Goal: Task Accomplishment & Management: Manage account settings

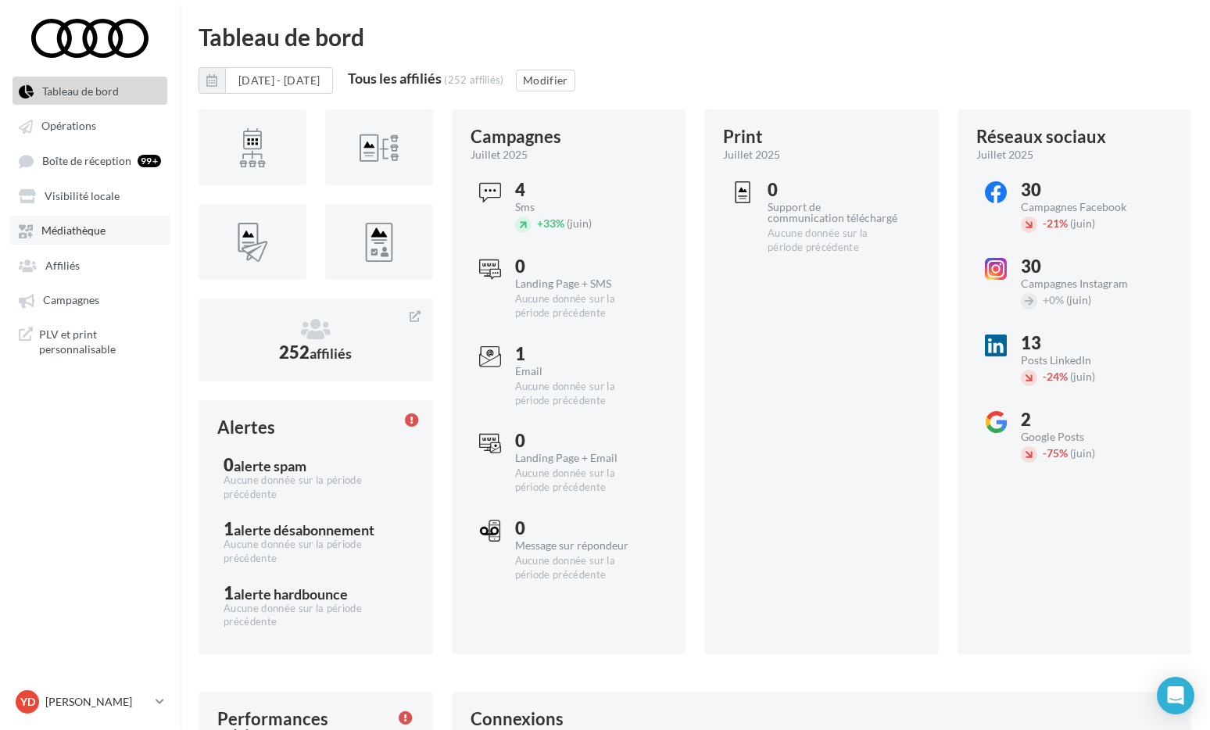
click at [74, 240] on link "Médiathèque" at bounding box center [89, 230] width 161 height 28
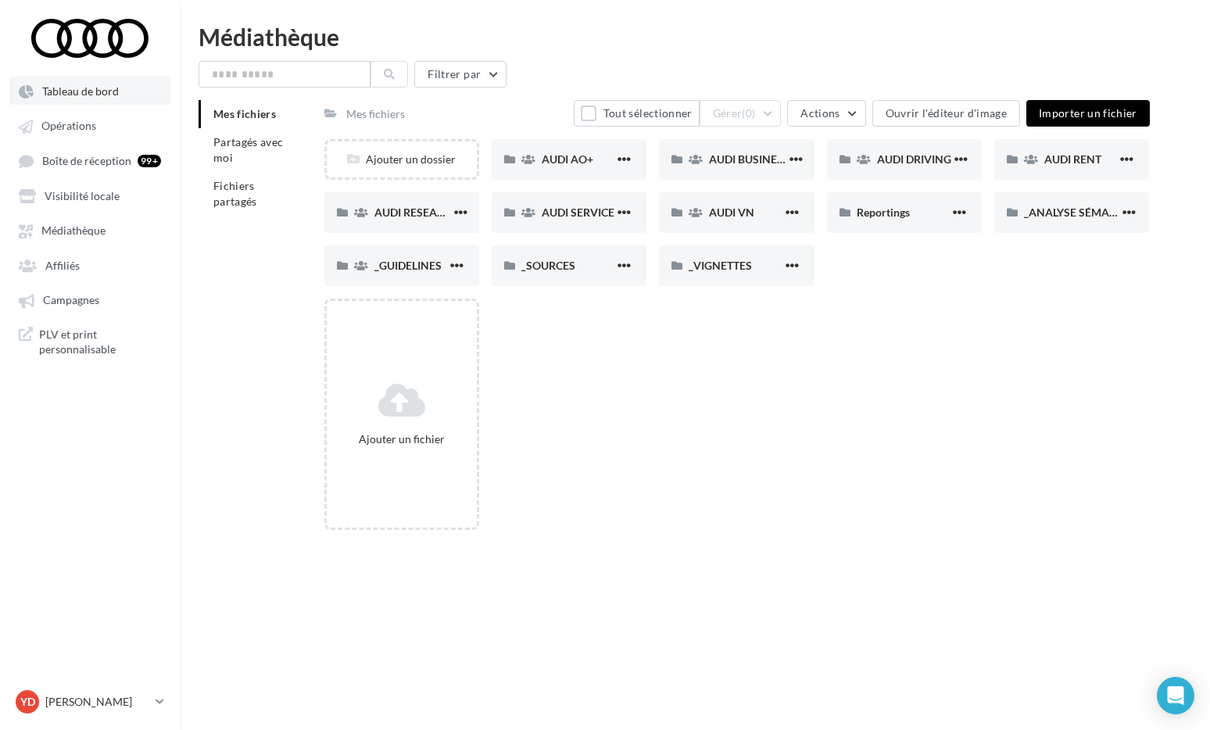
click at [72, 95] on span "Tableau de bord" at bounding box center [80, 90] width 77 height 13
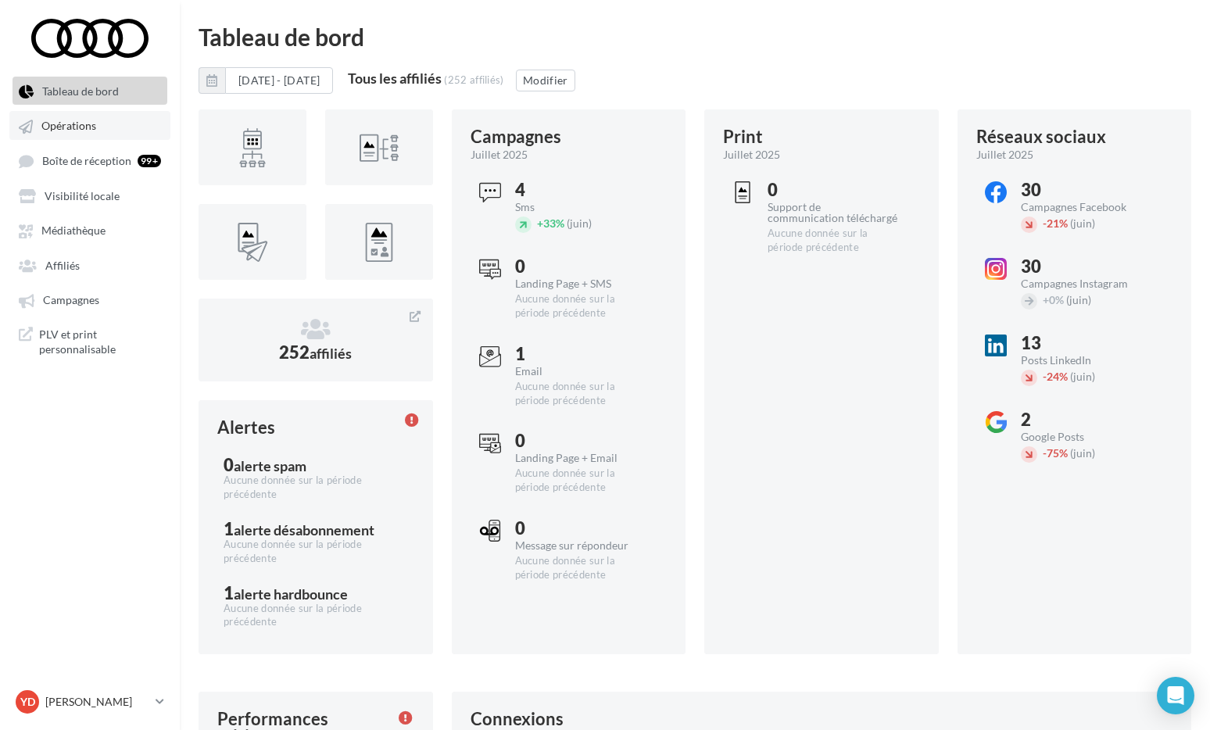
click at [89, 134] on link "Opérations" at bounding box center [89, 125] width 161 height 28
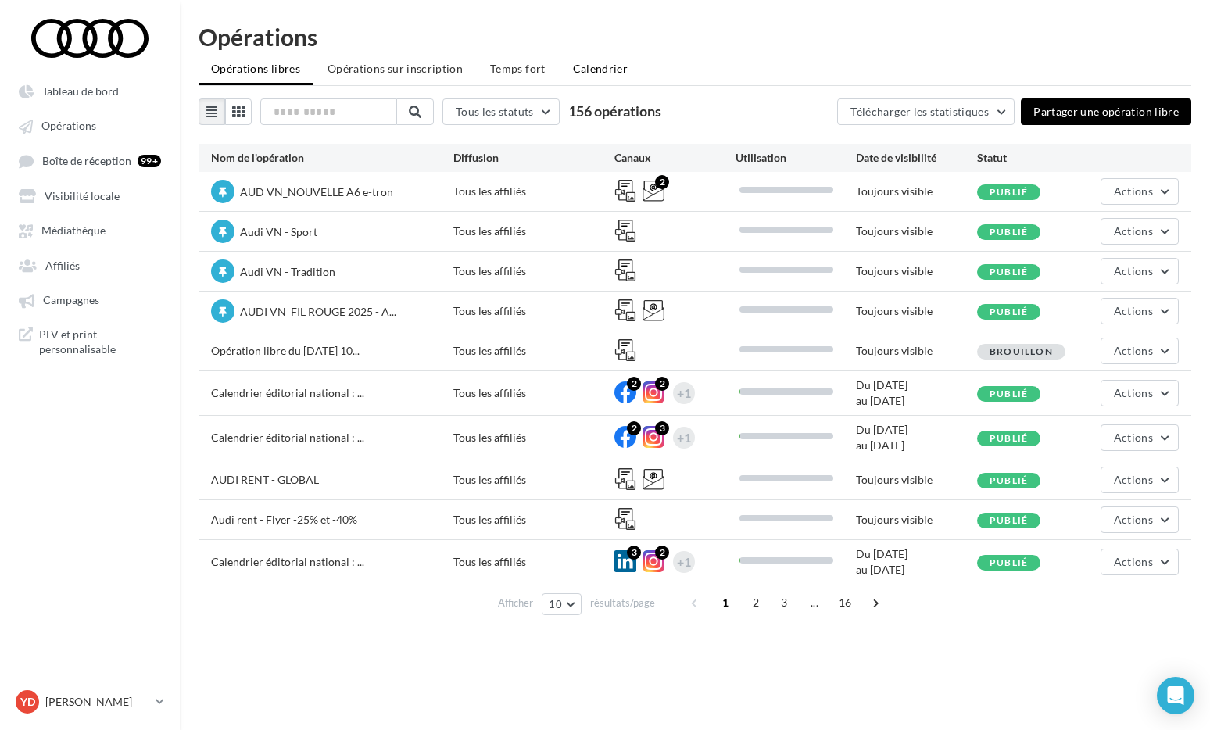
click at [574, 59] on li "Calendrier" at bounding box center [601, 69] width 81 height 28
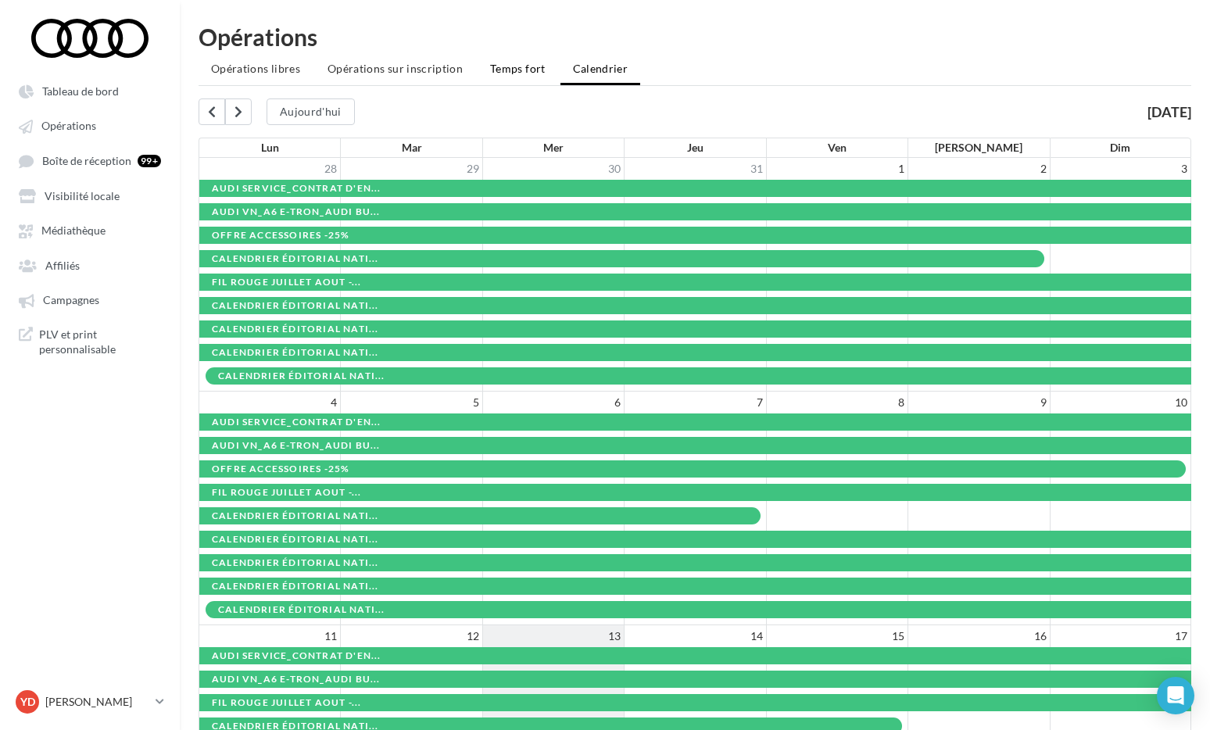
click at [495, 57] on li "Temps fort" at bounding box center [518, 69] width 81 height 28
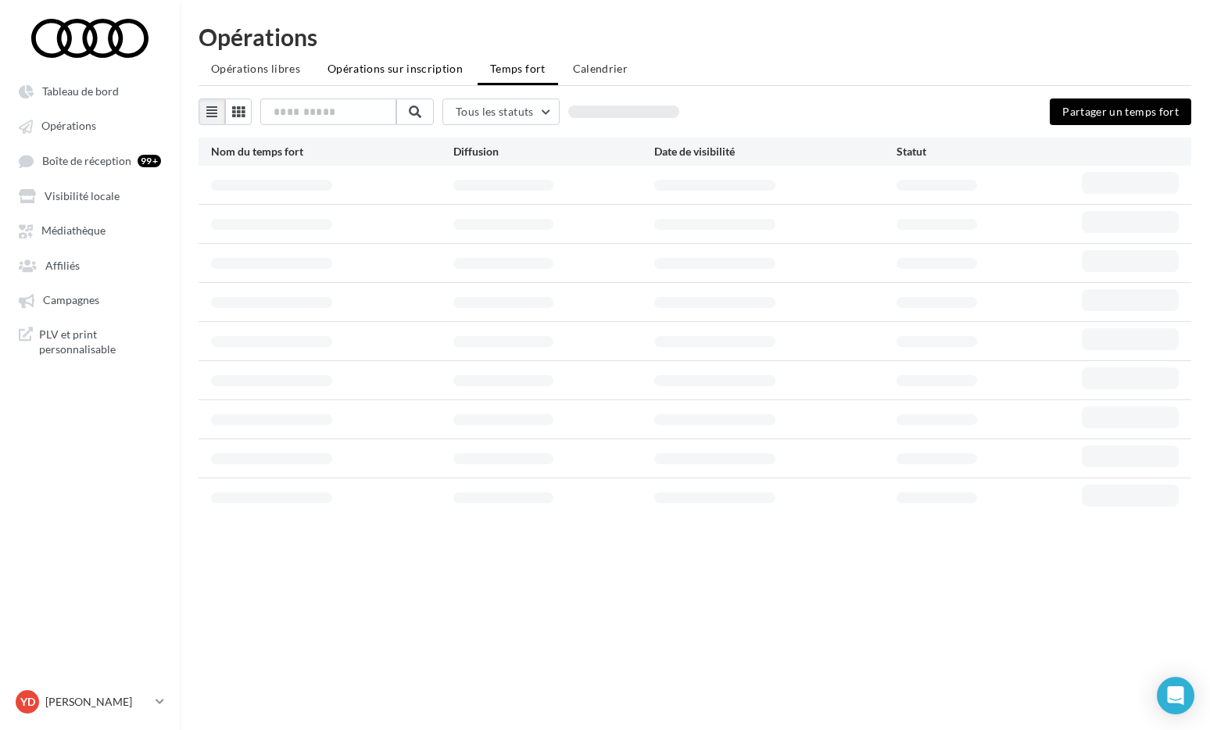
click at [396, 67] on span "Opérations sur inscription" at bounding box center [395, 68] width 135 height 13
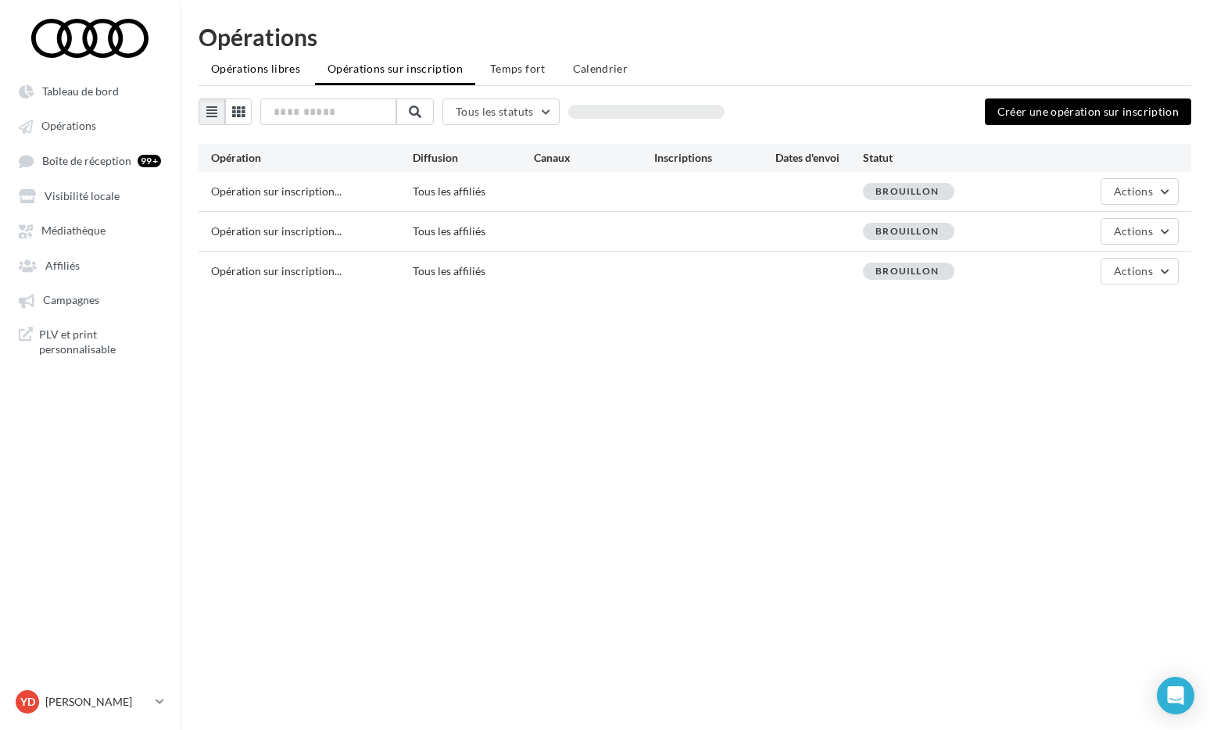
click at [274, 69] on span "Opérations libres" at bounding box center [255, 68] width 89 height 13
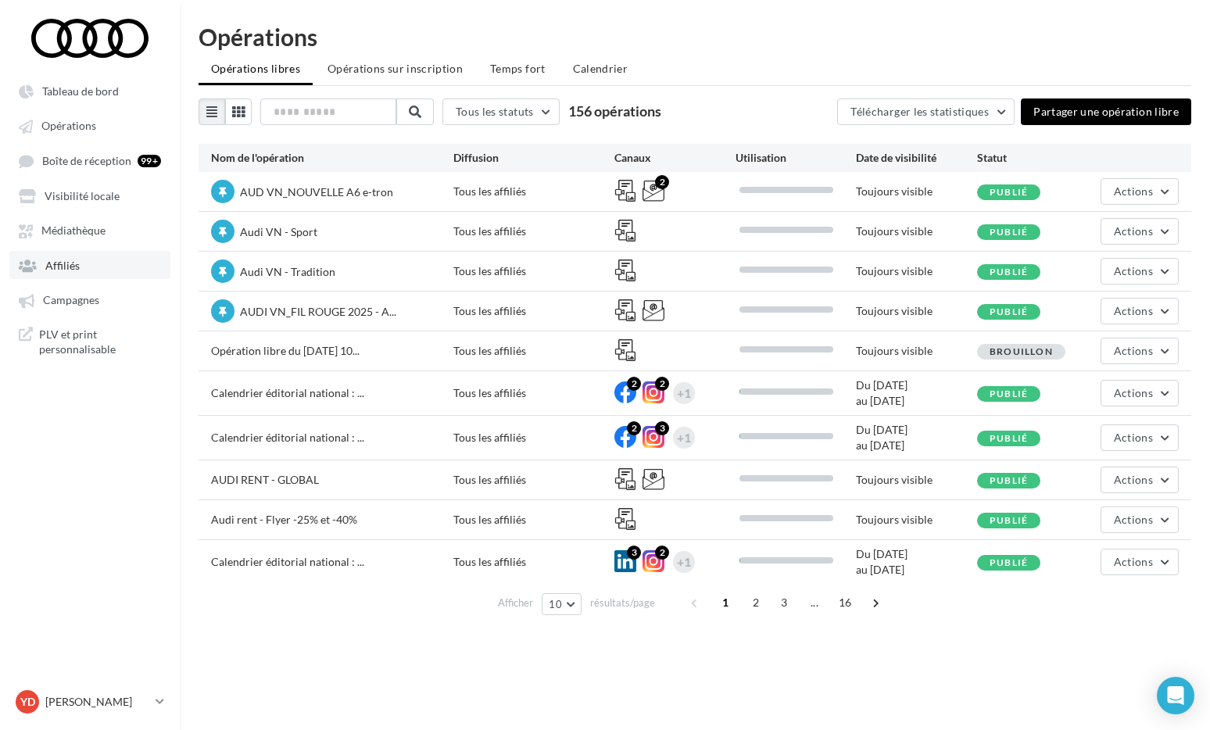
click at [91, 263] on link "Affiliés" at bounding box center [89, 265] width 161 height 28
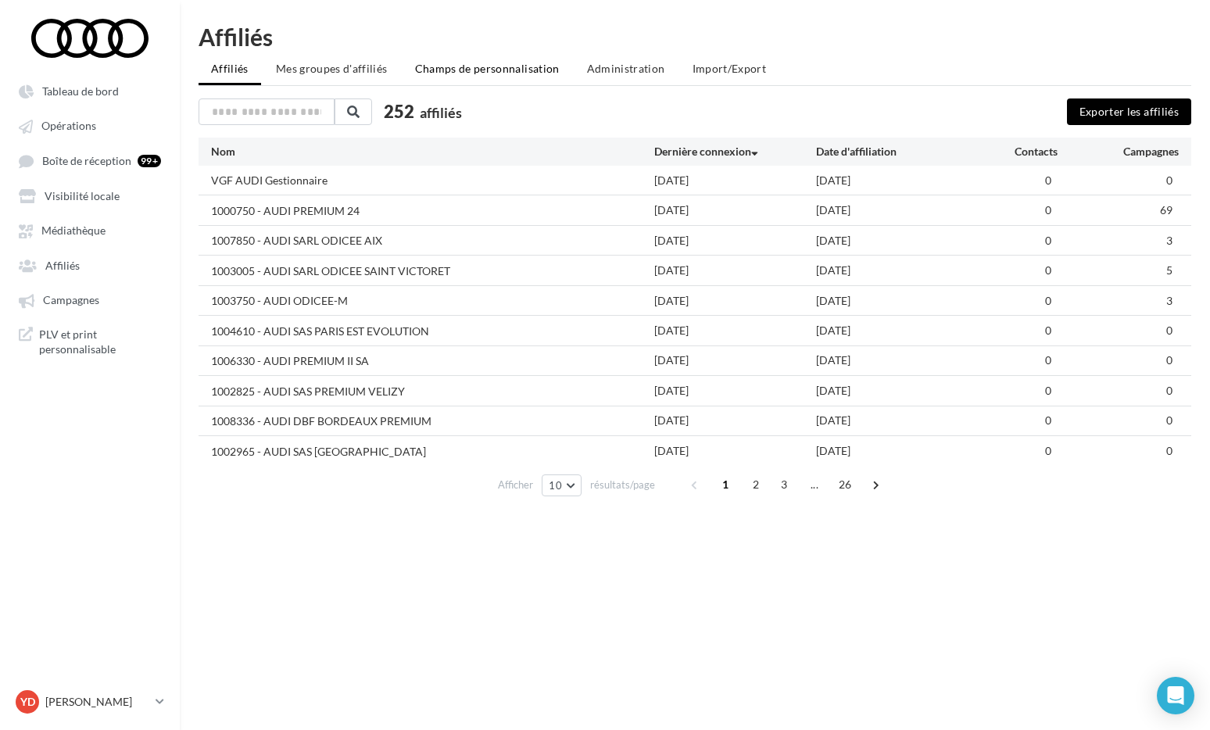
click at [472, 70] on span "Champs de personnalisation" at bounding box center [487, 68] width 145 height 13
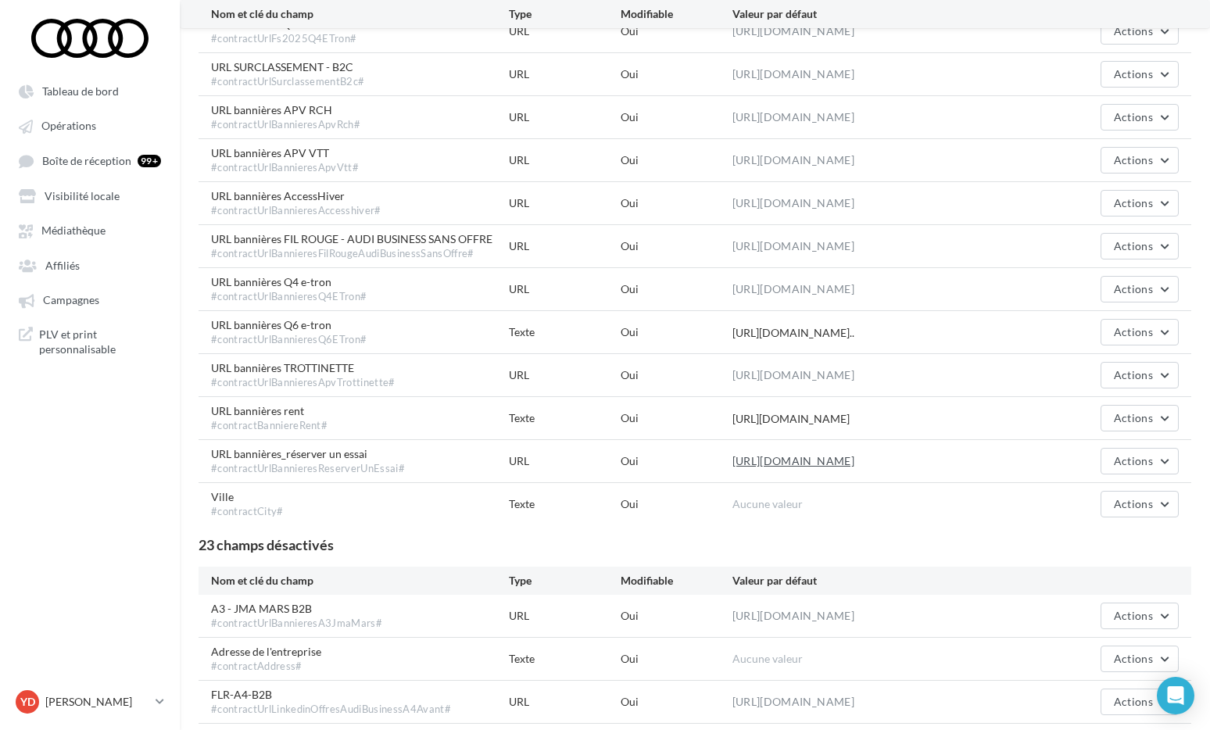
scroll to position [1876, 0]
click at [817, 461] on link "[URL][DOMAIN_NAME]" at bounding box center [794, 461] width 122 height 19
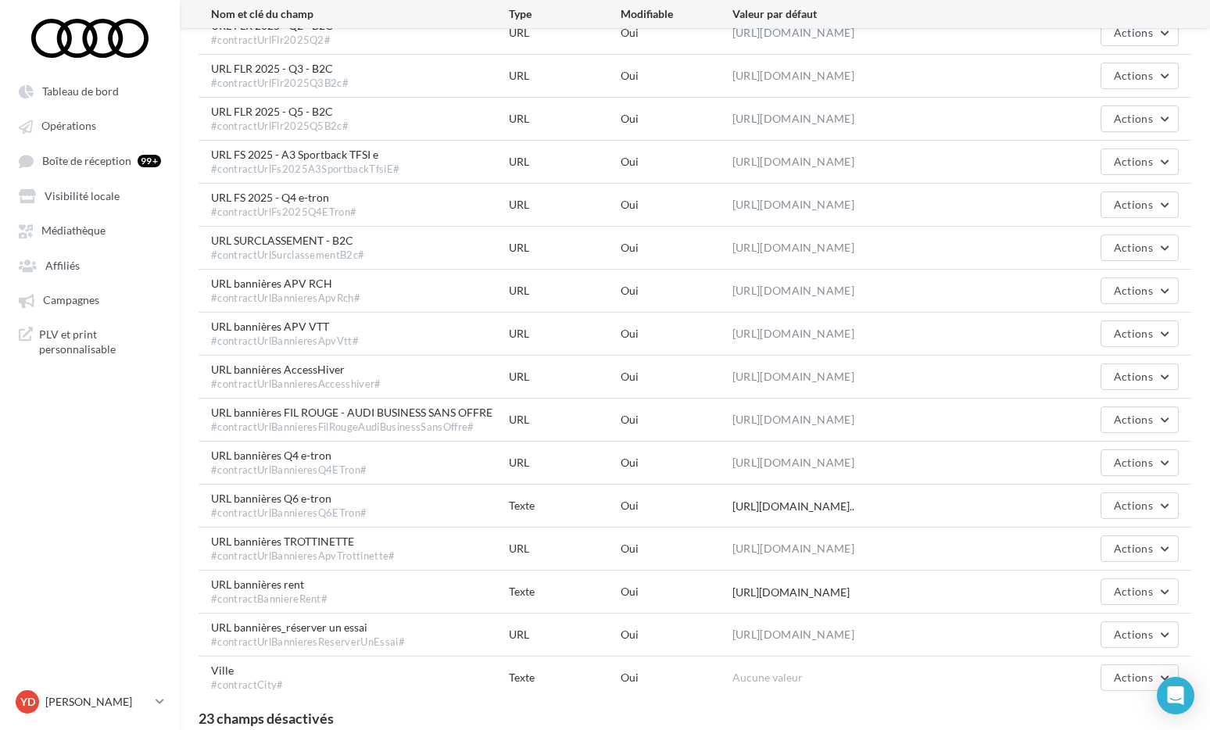
scroll to position [1710, 0]
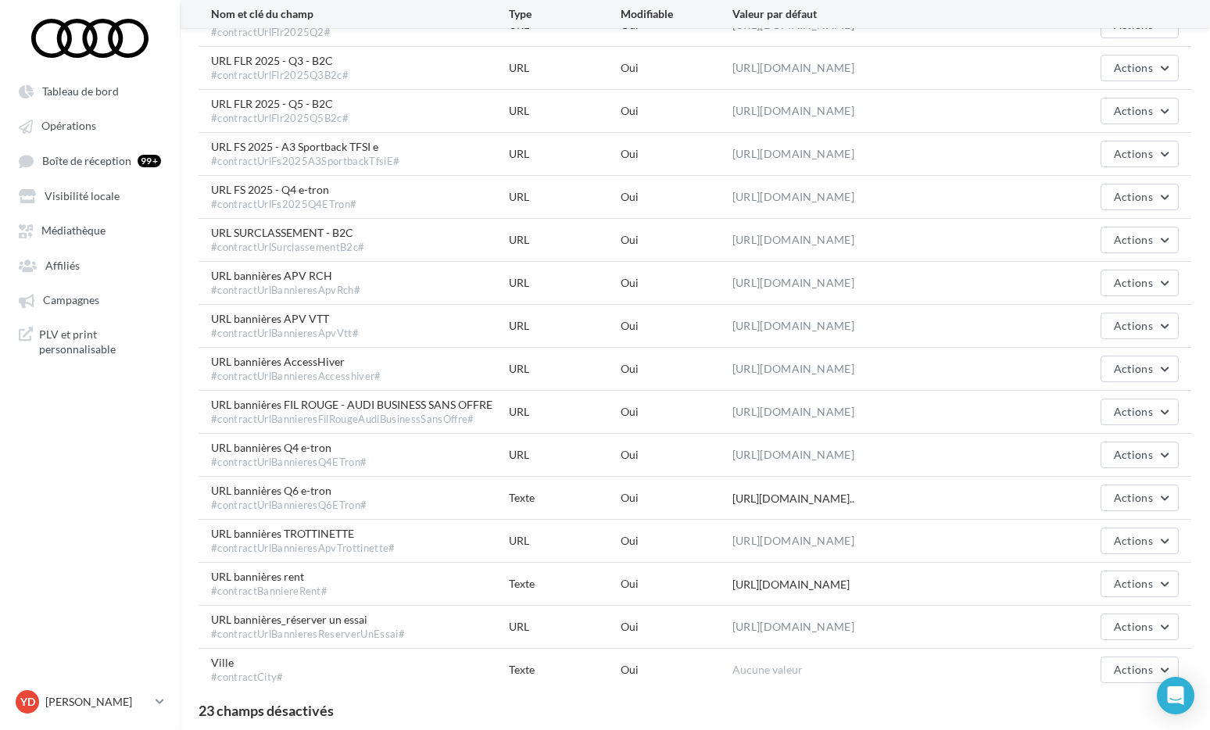
drag, startPoint x: 410, startPoint y: 646, endPoint x: 199, endPoint y: 645, distance: 211.1
click at [199, 645] on div "URL bannières_réserver un essai #contractUrlBannieresReserverUnEssai# URL Oui […" at bounding box center [695, 627] width 993 height 42
click at [421, 648] on div "URL bannières_réserver un essai #contractUrlBannieresReserverUnEssai# URL Oui […" at bounding box center [695, 627] width 993 height 42
drag, startPoint x: 415, startPoint y: 643, endPoint x: 212, endPoint y: 648, distance: 203.4
click at [212, 642] on div "URL bannières_réserver un essai #contractUrlBannieresReserverUnEssai#" at bounding box center [360, 627] width 298 height 30
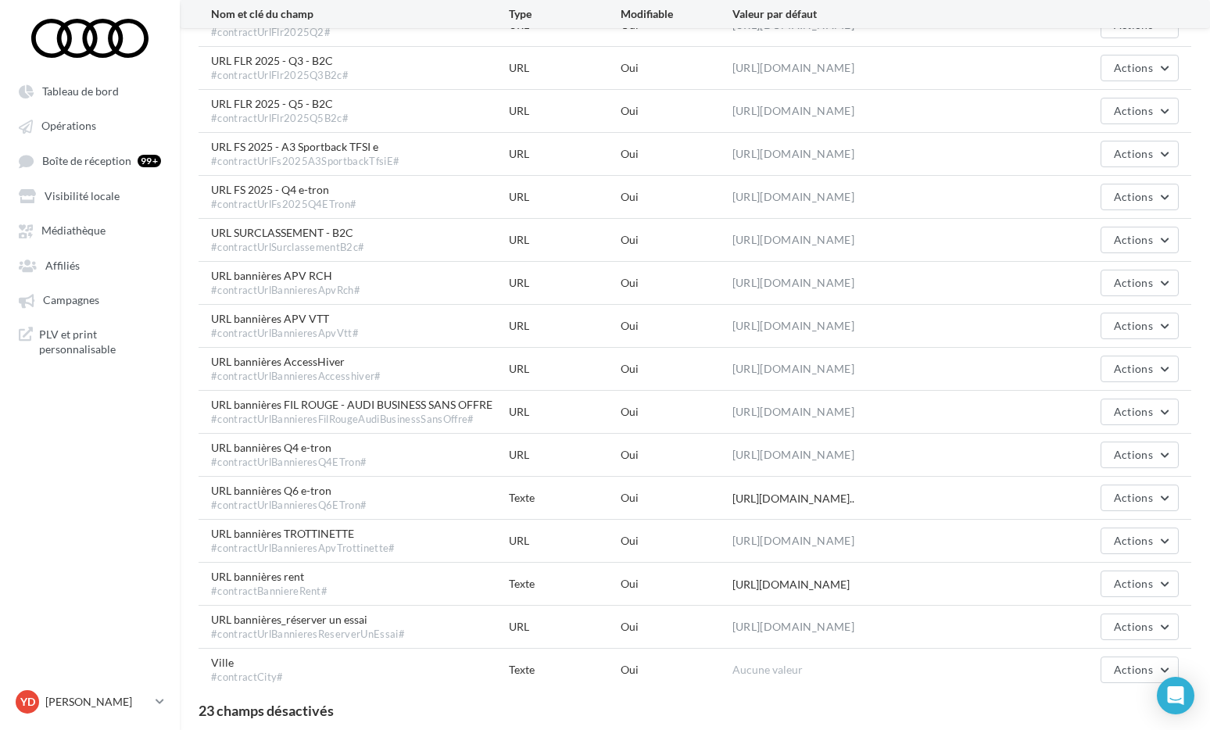
copy div "#contractUrlBannieresReserverUnEssai#"
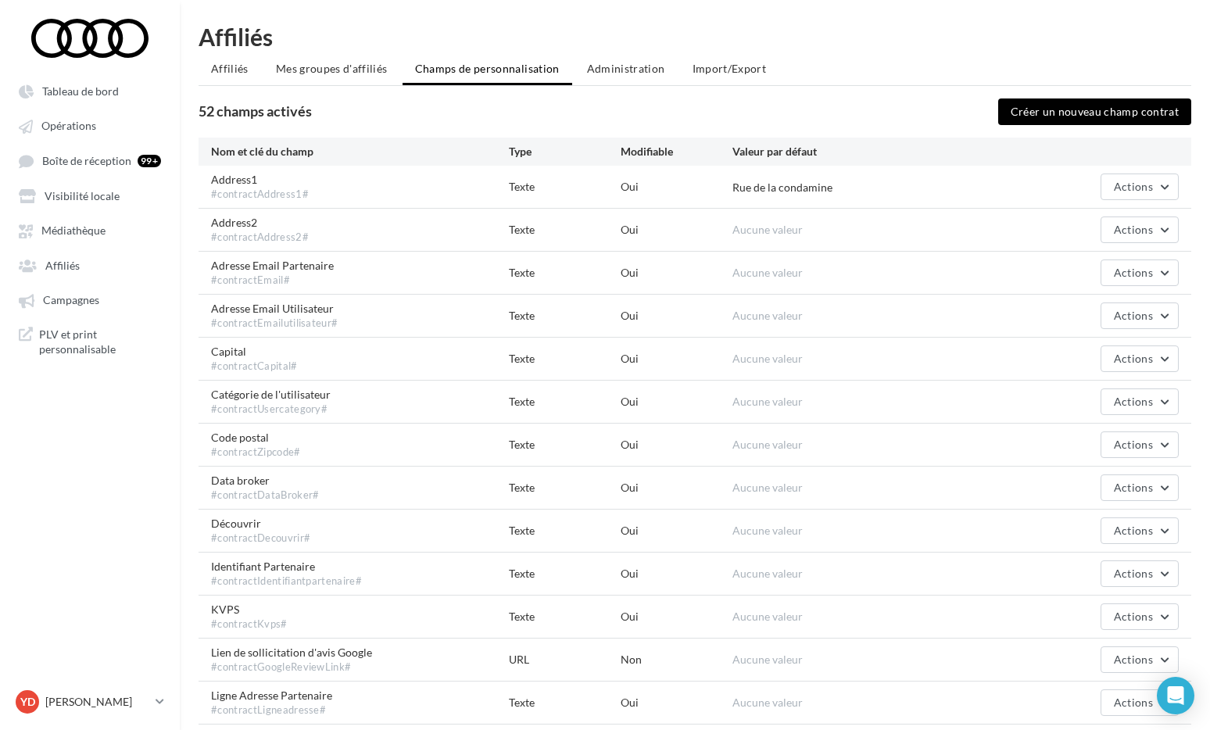
scroll to position [0, 0]
click at [1079, 106] on button "Créer un nouveau champ contrat" at bounding box center [1095, 112] width 194 height 27
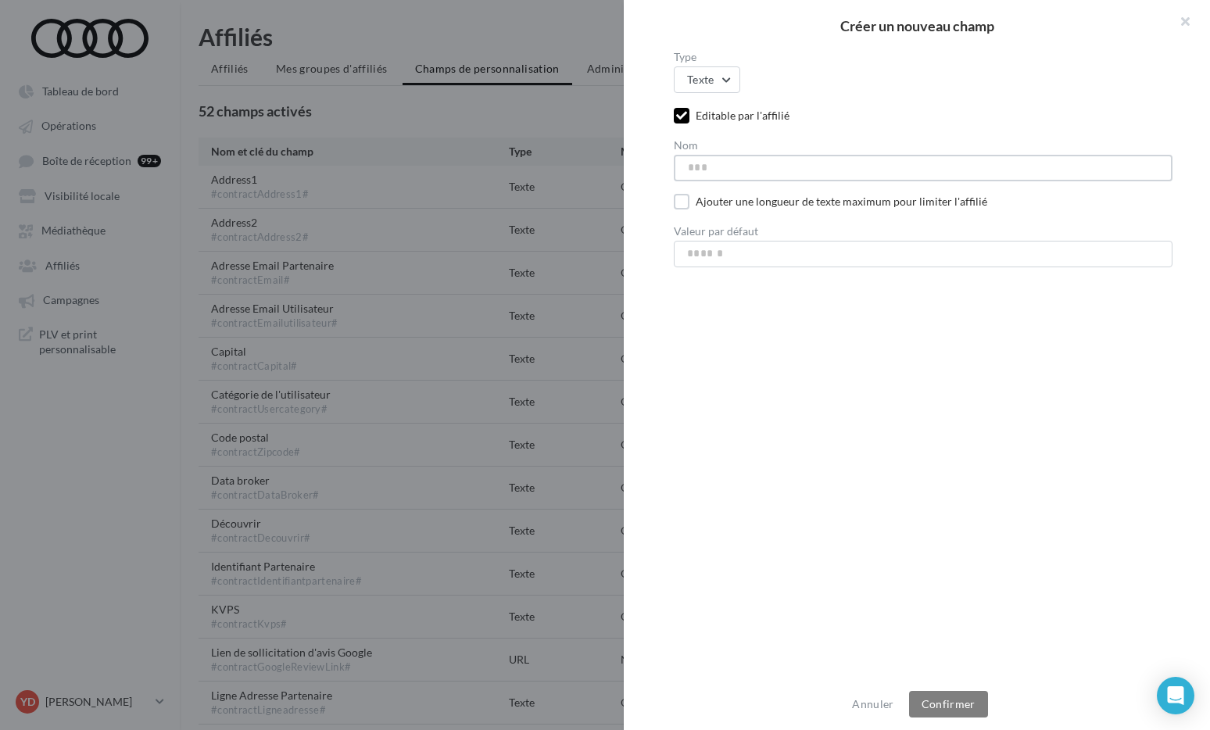
click at [733, 157] on input "Nom" at bounding box center [923, 168] width 499 height 27
paste input "**********"
click at [722, 73] on button "Texte" at bounding box center [707, 79] width 66 height 27
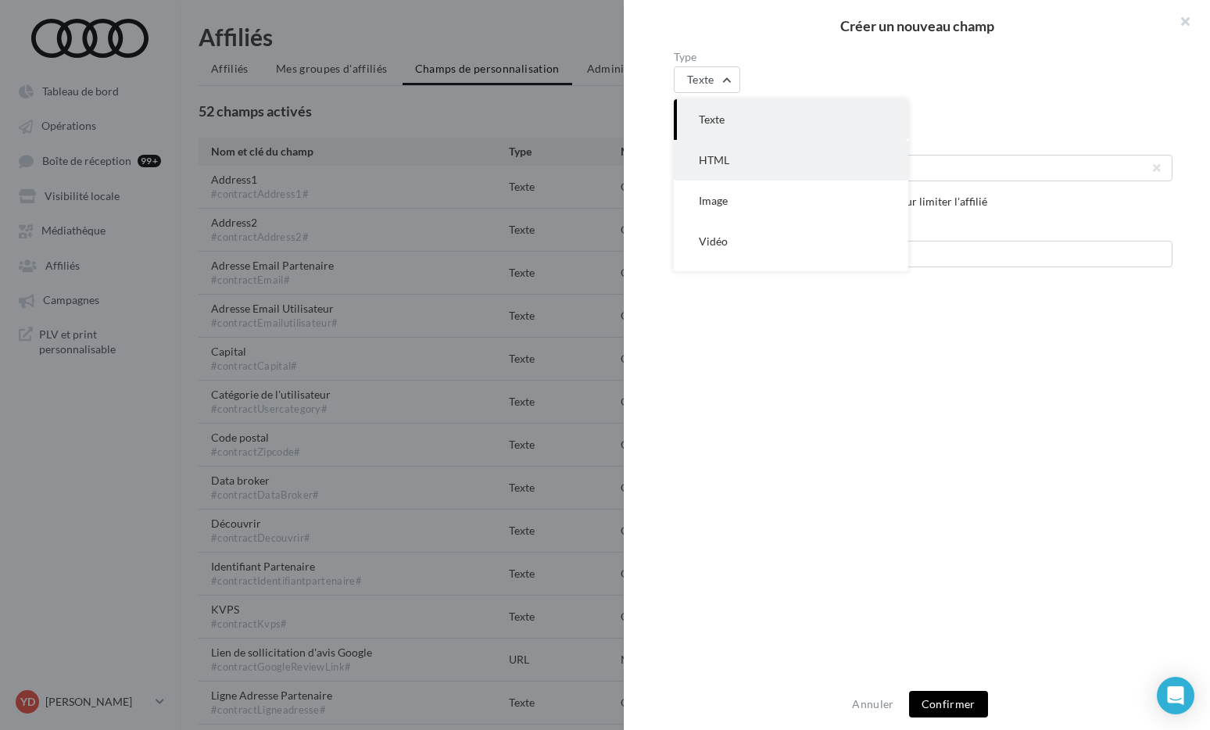
click at [702, 156] on span "HTML" at bounding box center [714, 159] width 30 height 13
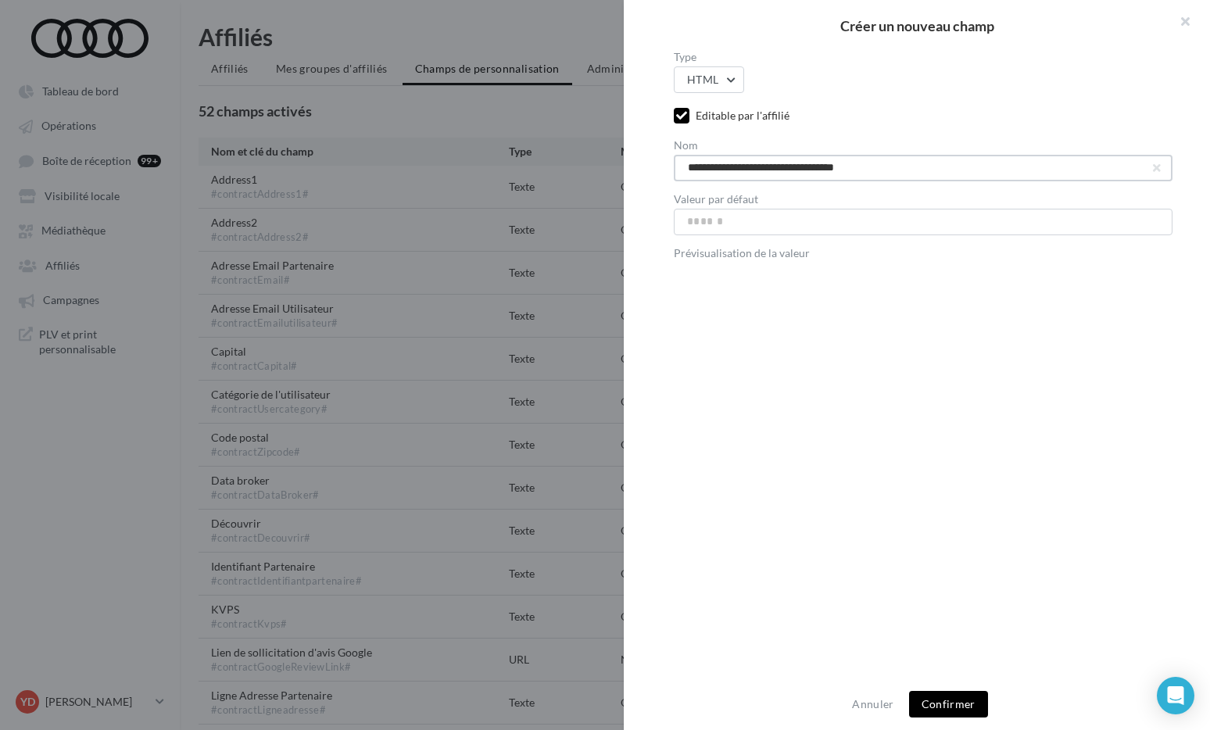
click at [878, 170] on input "**********" at bounding box center [923, 168] width 499 height 27
type input "**********"
click at [931, 695] on button "Confirmer" at bounding box center [948, 704] width 79 height 27
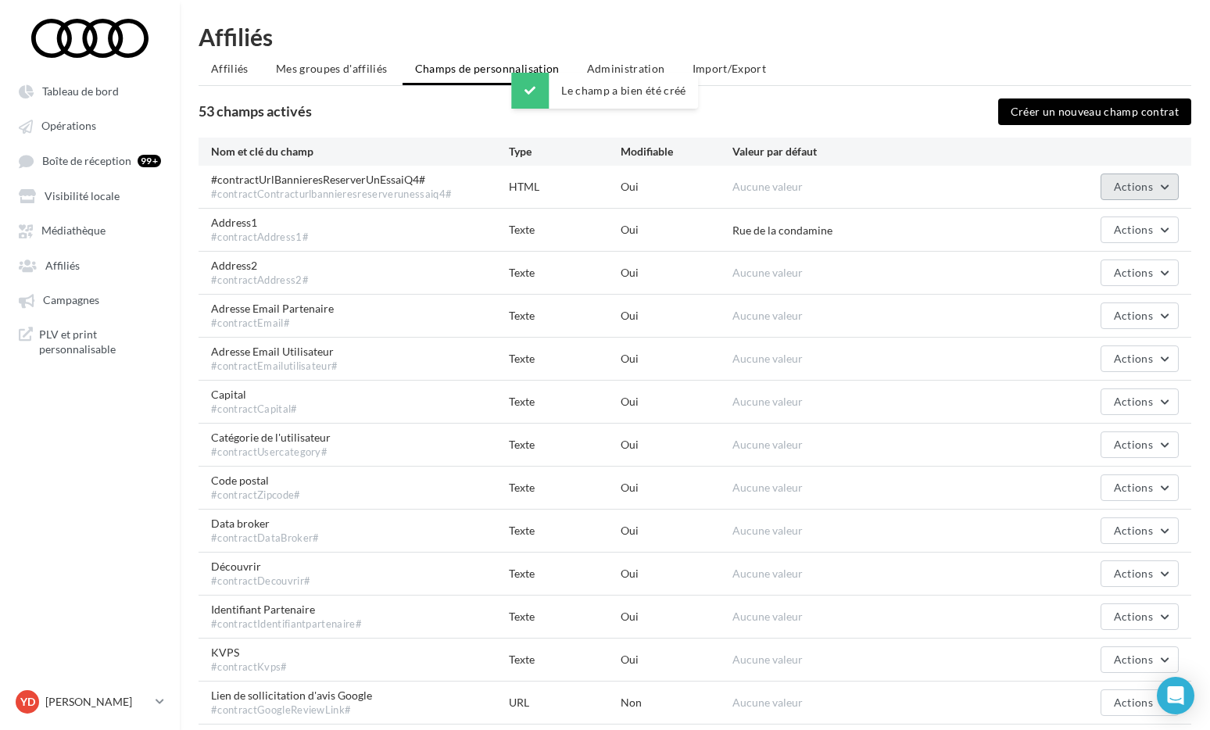
click at [1156, 187] on button "Actions" at bounding box center [1140, 187] width 78 height 27
click at [1104, 209] on button "Editer" at bounding box center [1101, 223] width 156 height 41
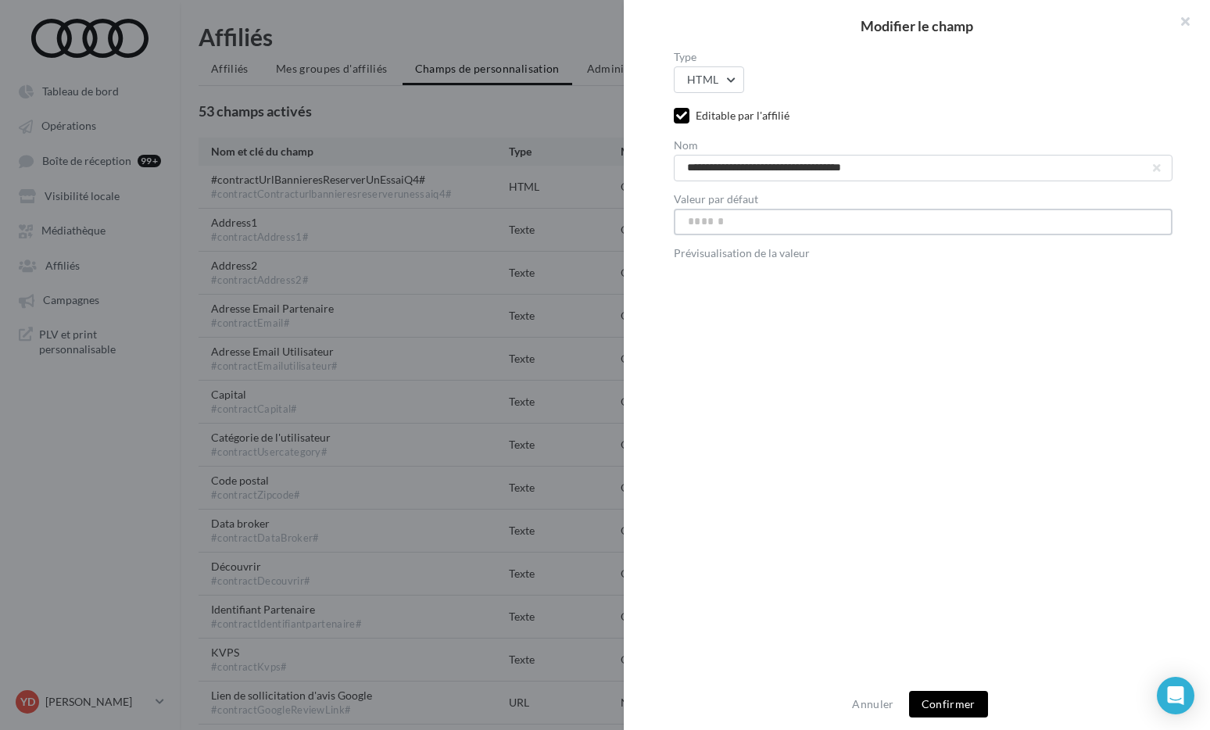
click at [814, 217] on input "Valeur par défaut" at bounding box center [923, 222] width 499 height 27
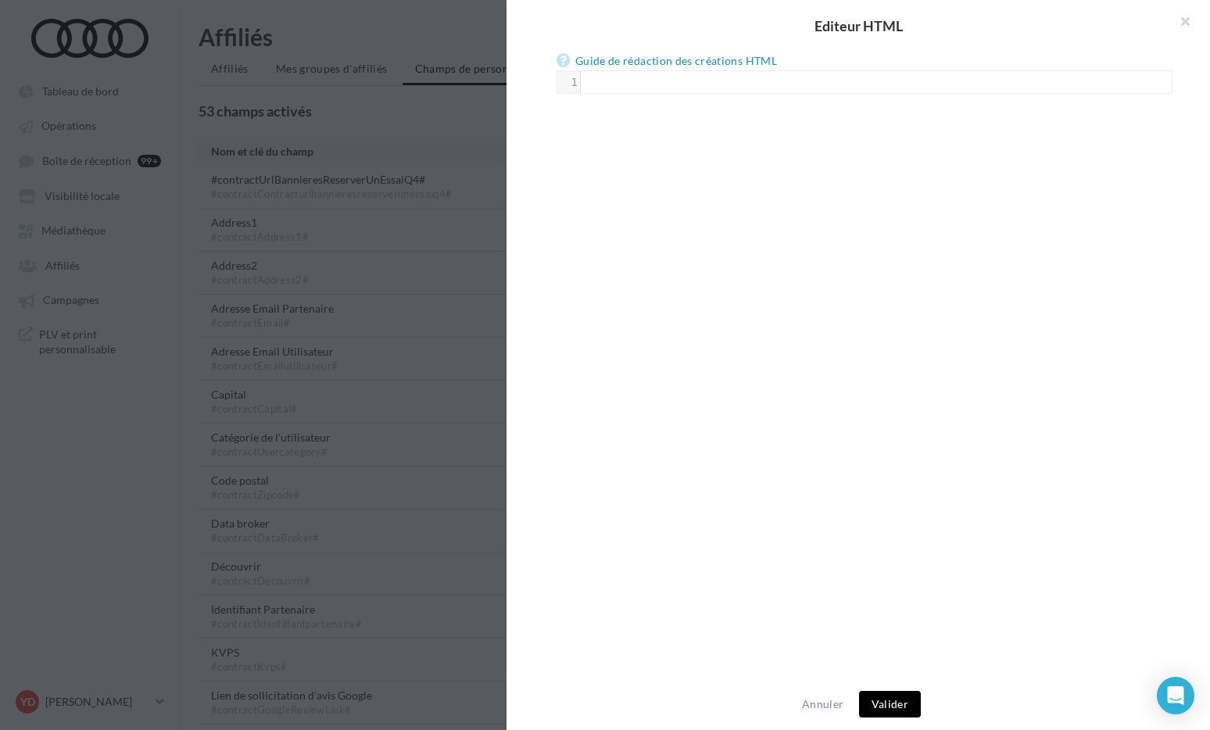
click at [672, 84] on pre "​" at bounding box center [884, 82] width 607 height 16
click at [811, 708] on button "Annuler" at bounding box center [823, 704] width 54 height 19
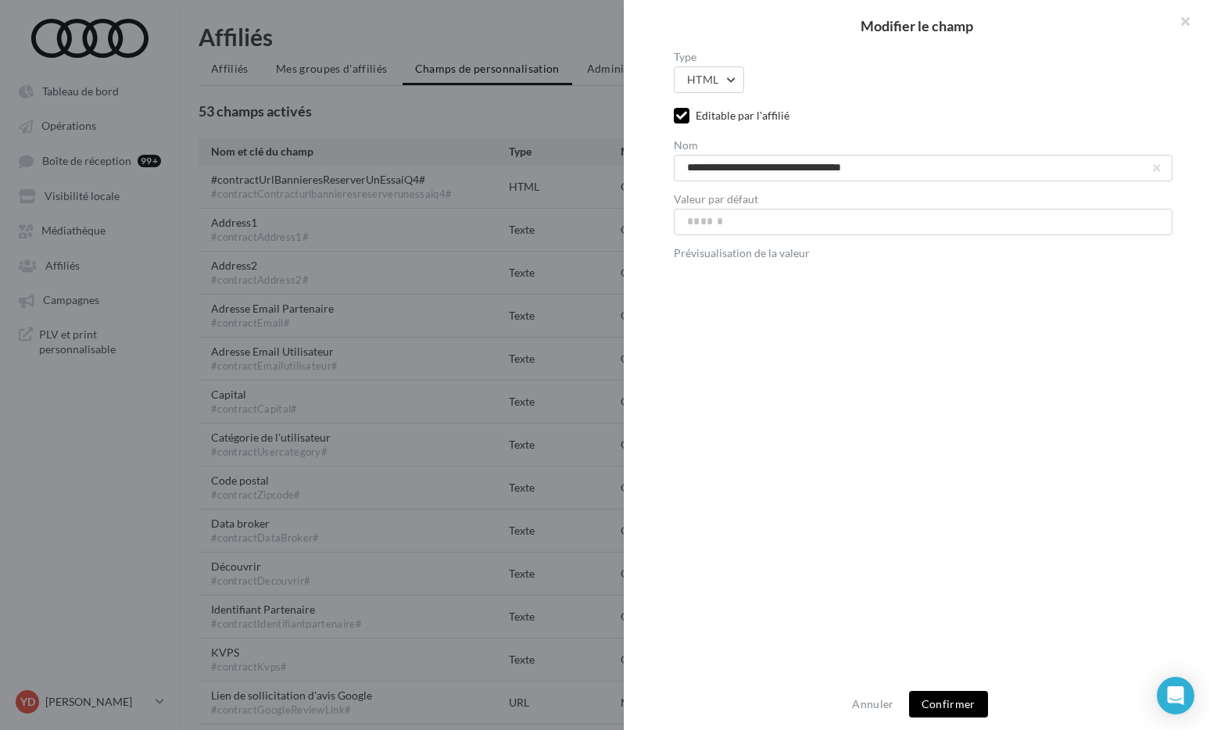
click at [590, 568] on div at bounding box center [605, 365] width 1210 height 730
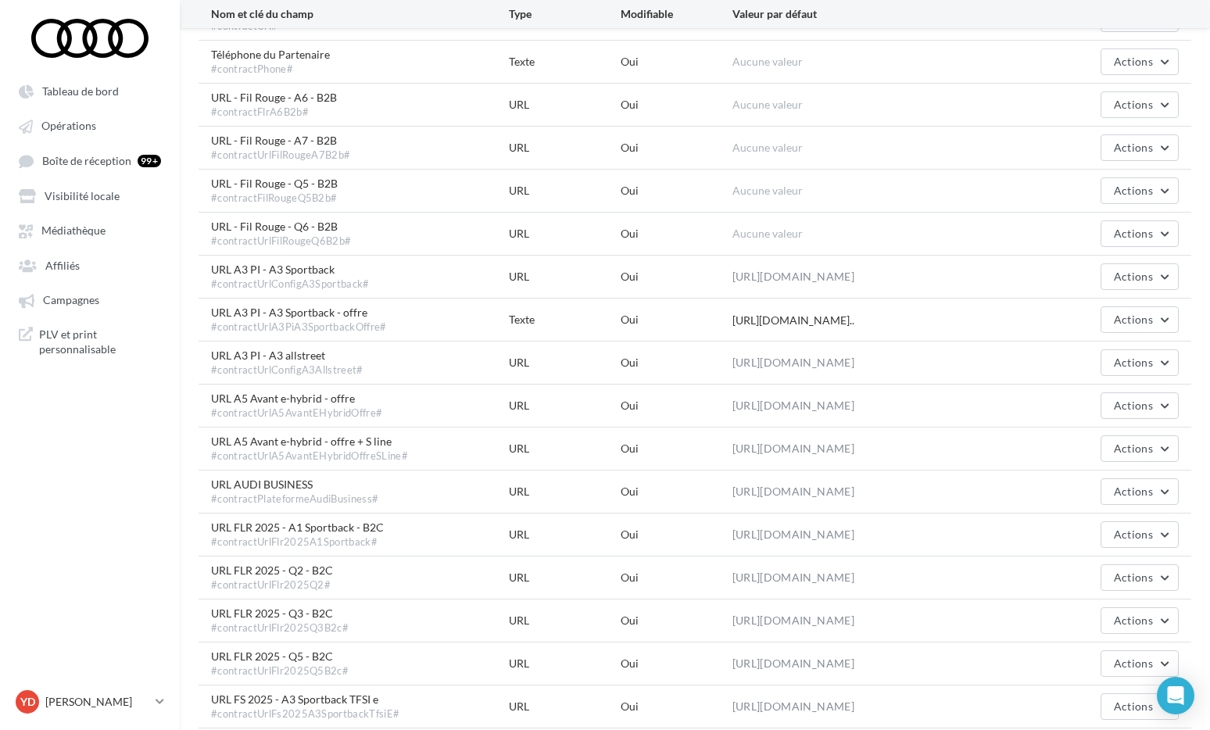
scroll to position [1214, 0]
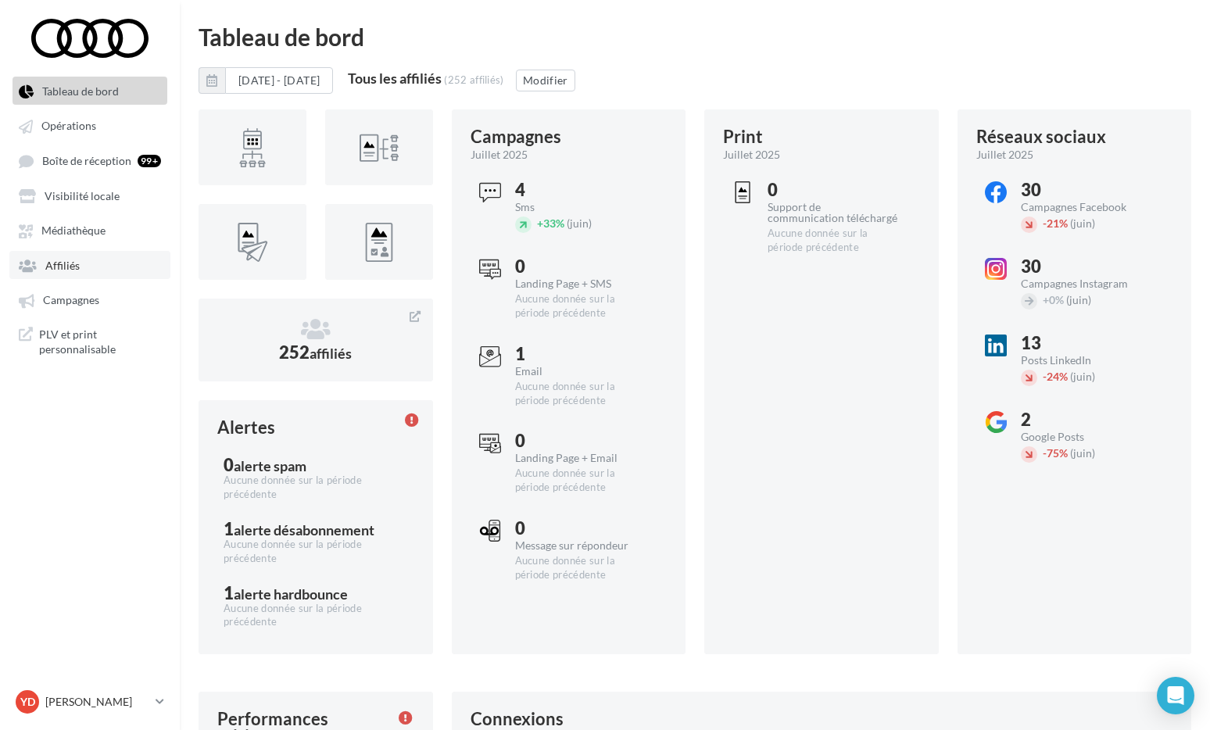
click at [89, 263] on link "Affiliés" at bounding box center [89, 265] width 161 height 28
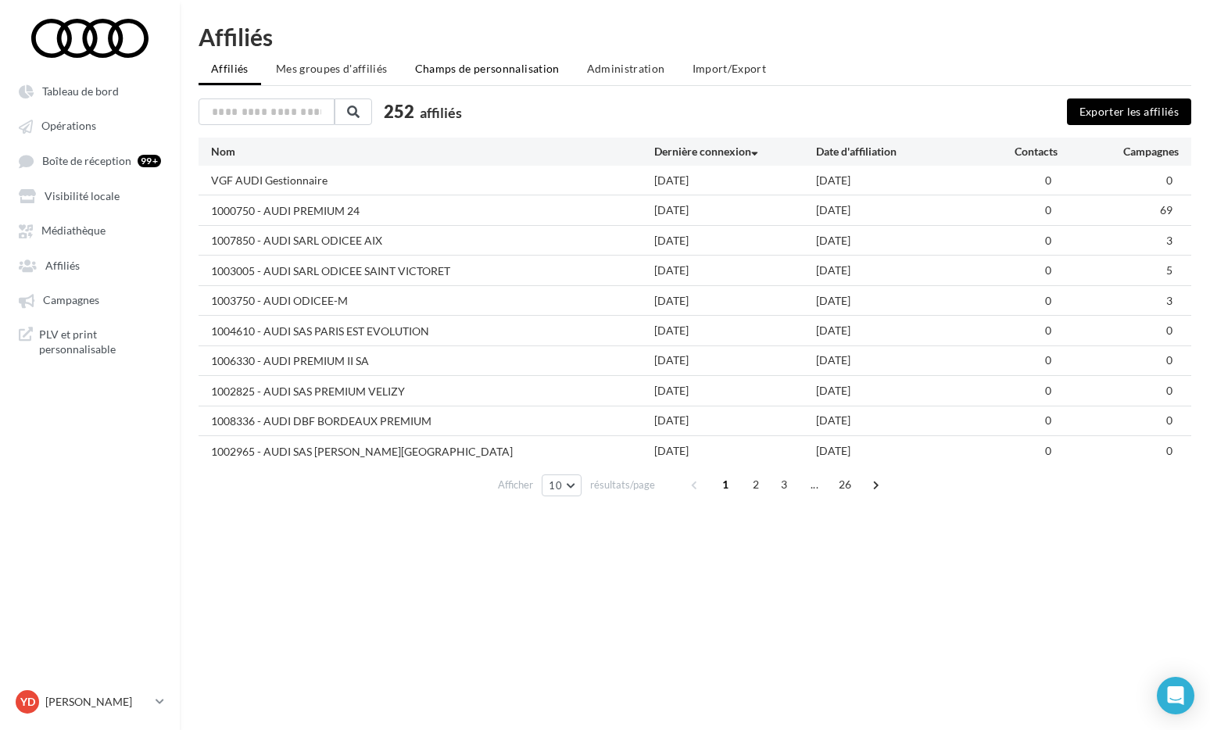
click at [449, 82] on li "Champs de personnalisation" at bounding box center [488, 69] width 170 height 28
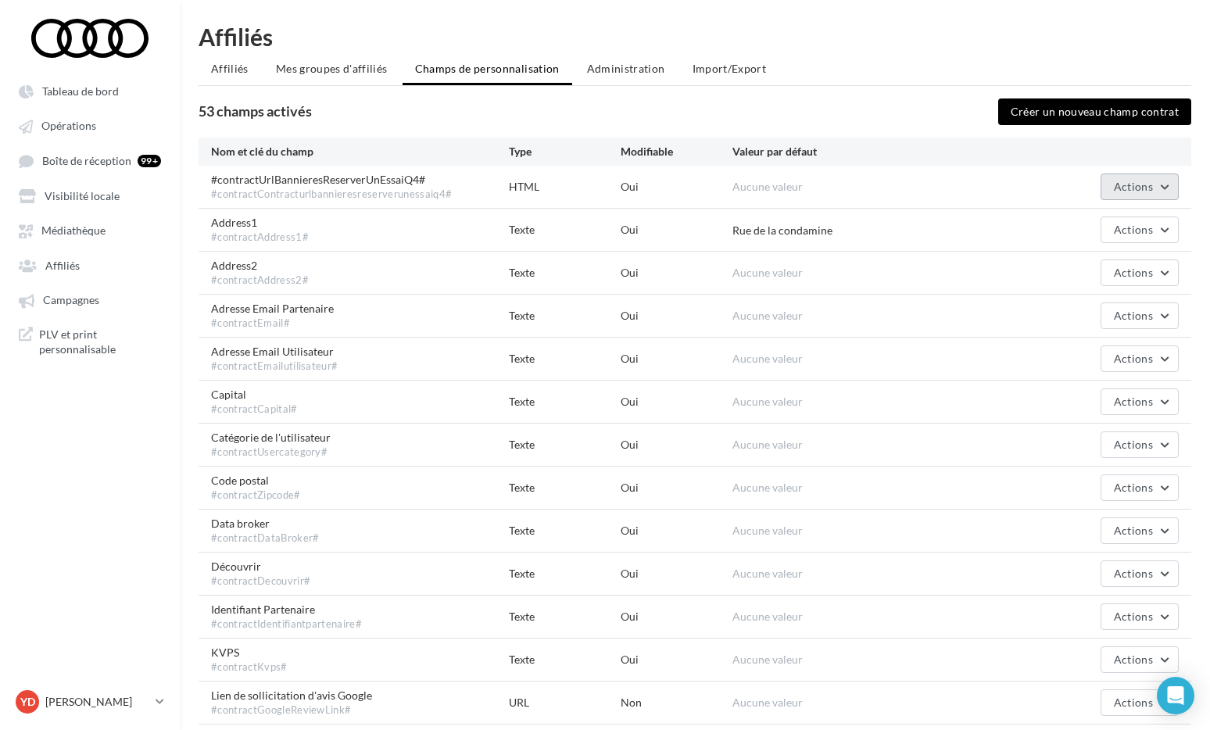
click at [1170, 178] on button "Actions" at bounding box center [1140, 187] width 78 height 27
click at [1106, 224] on button "Editer" at bounding box center [1101, 223] width 156 height 41
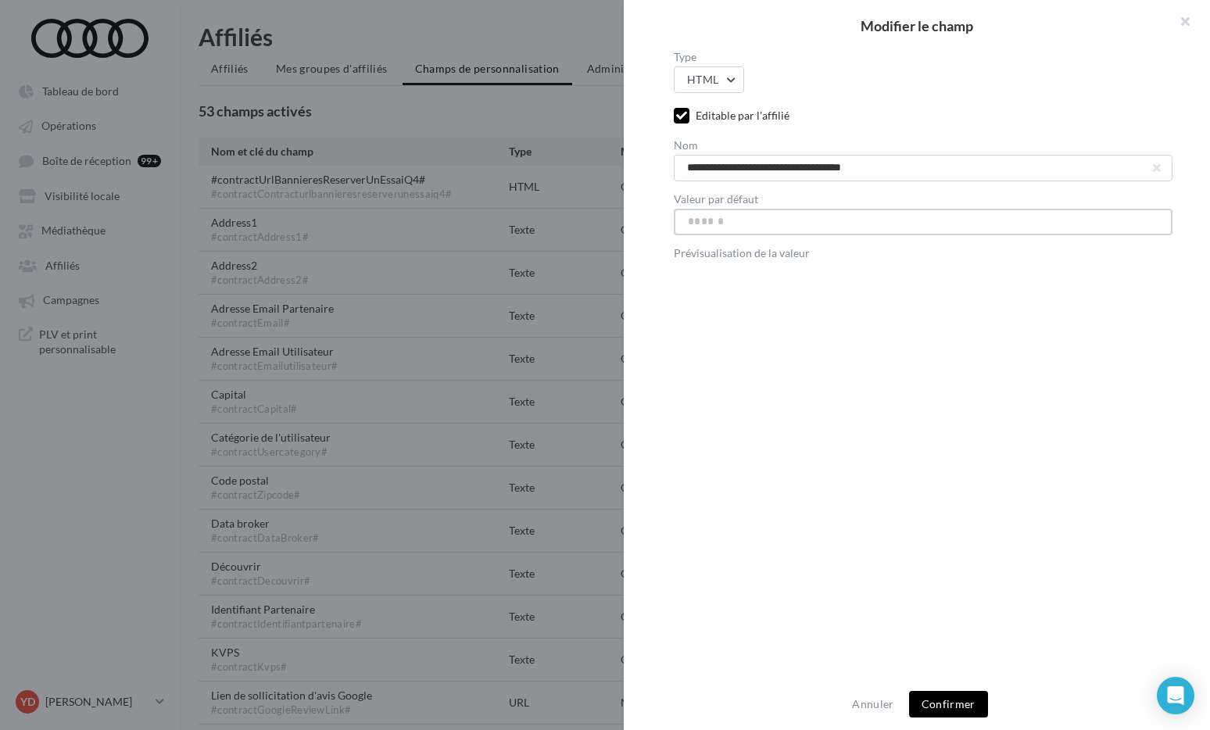
click at [869, 222] on input "Valeur par défaut" at bounding box center [923, 222] width 499 height 27
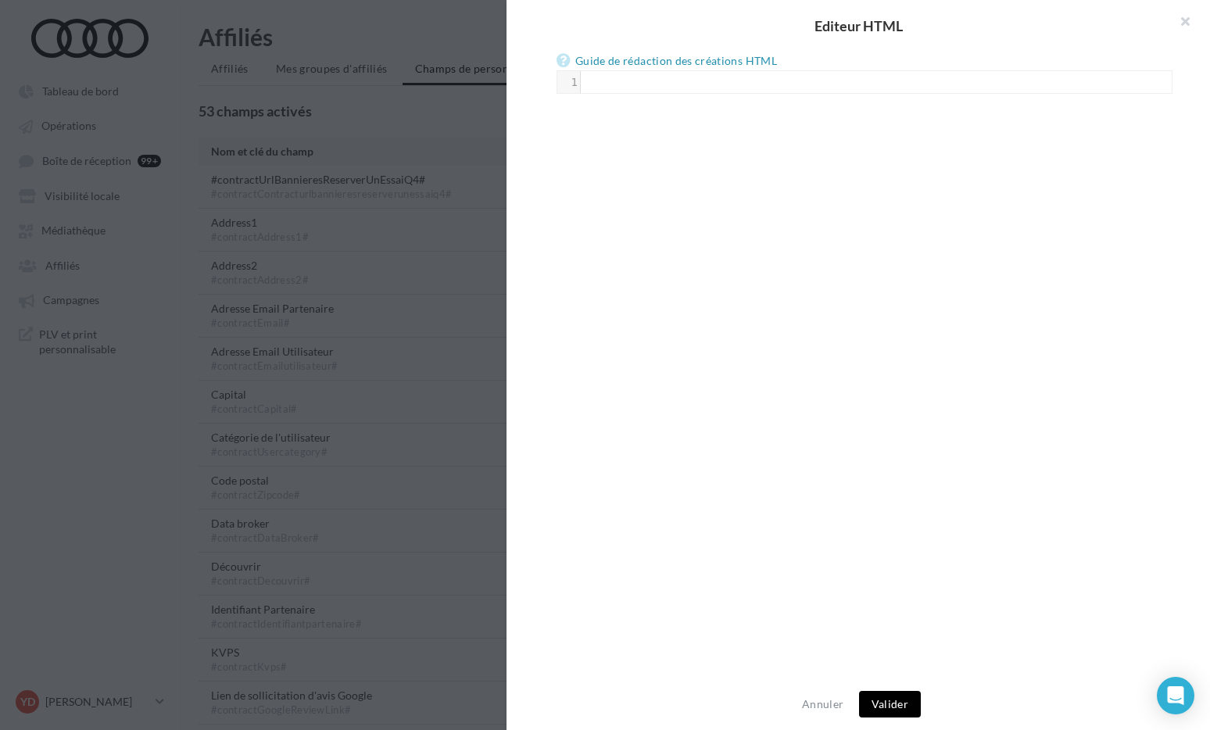
paste input "**********"
type input "**********"
click at [787, 72] on div "1 1 ​" at bounding box center [884, 82] width 607 height 22
click at [898, 698] on button "Valider" at bounding box center [890, 704] width 62 height 27
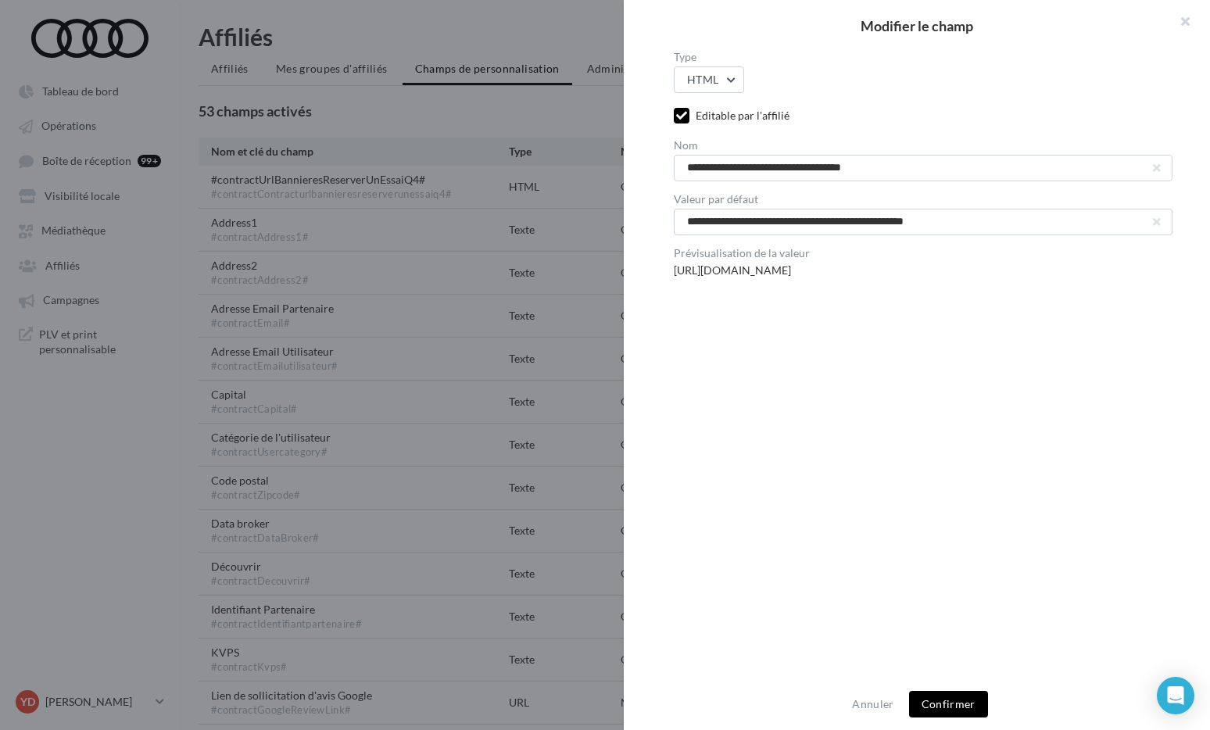
click at [951, 707] on button "Confirmer" at bounding box center [948, 704] width 79 height 27
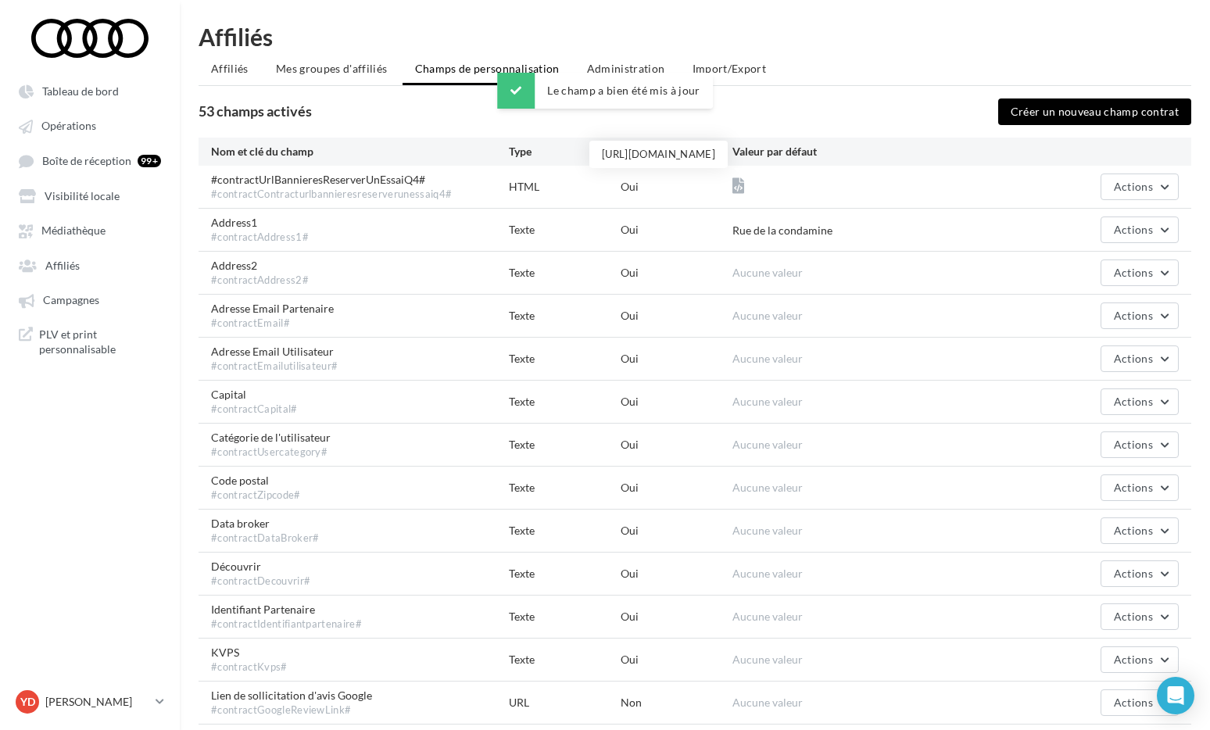
click at [741, 185] on icon at bounding box center [739, 186] width 12 height 16
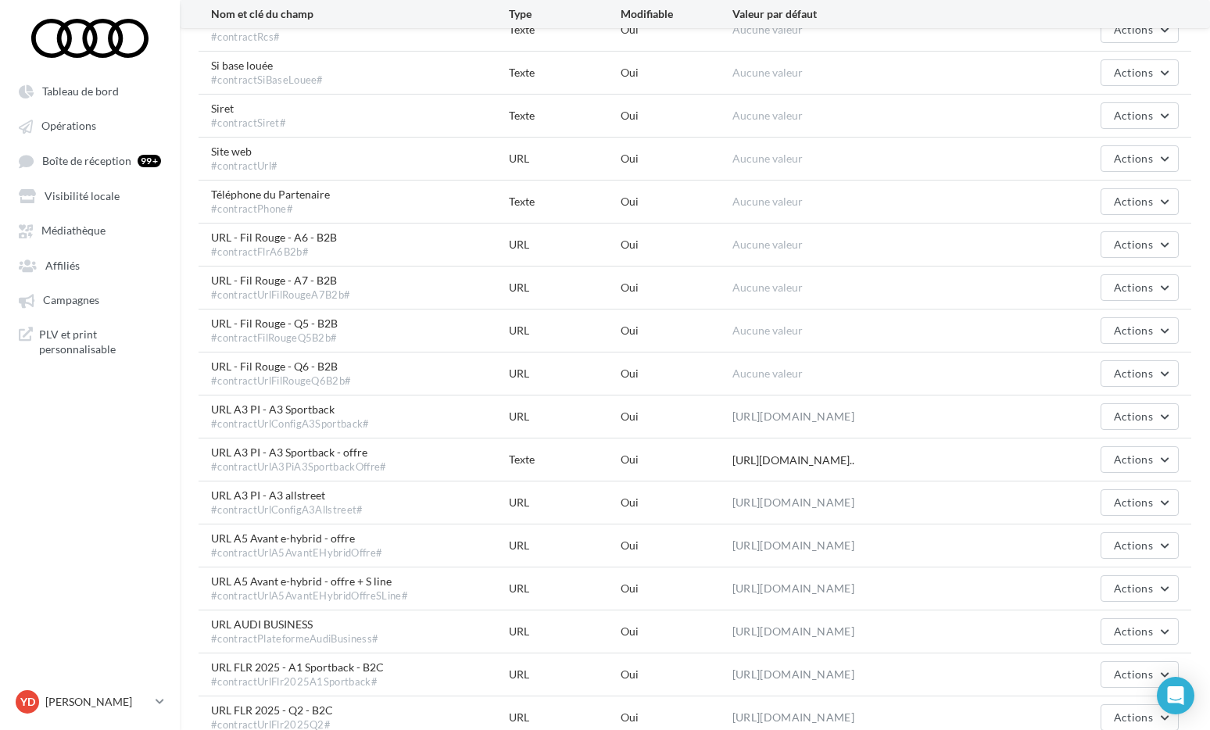
scroll to position [1063, 0]
click at [1110, 427] on button "Actions" at bounding box center [1140, 413] width 78 height 27
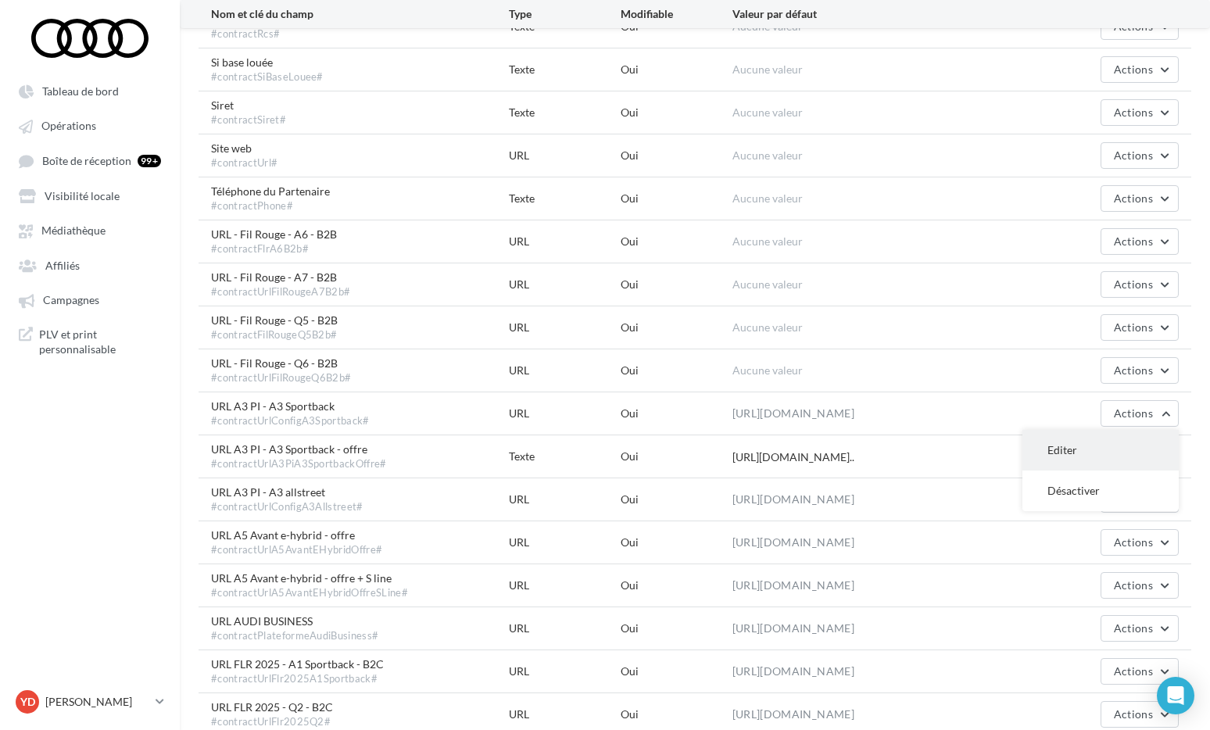
click at [1073, 441] on button "Editer" at bounding box center [1101, 450] width 156 height 41
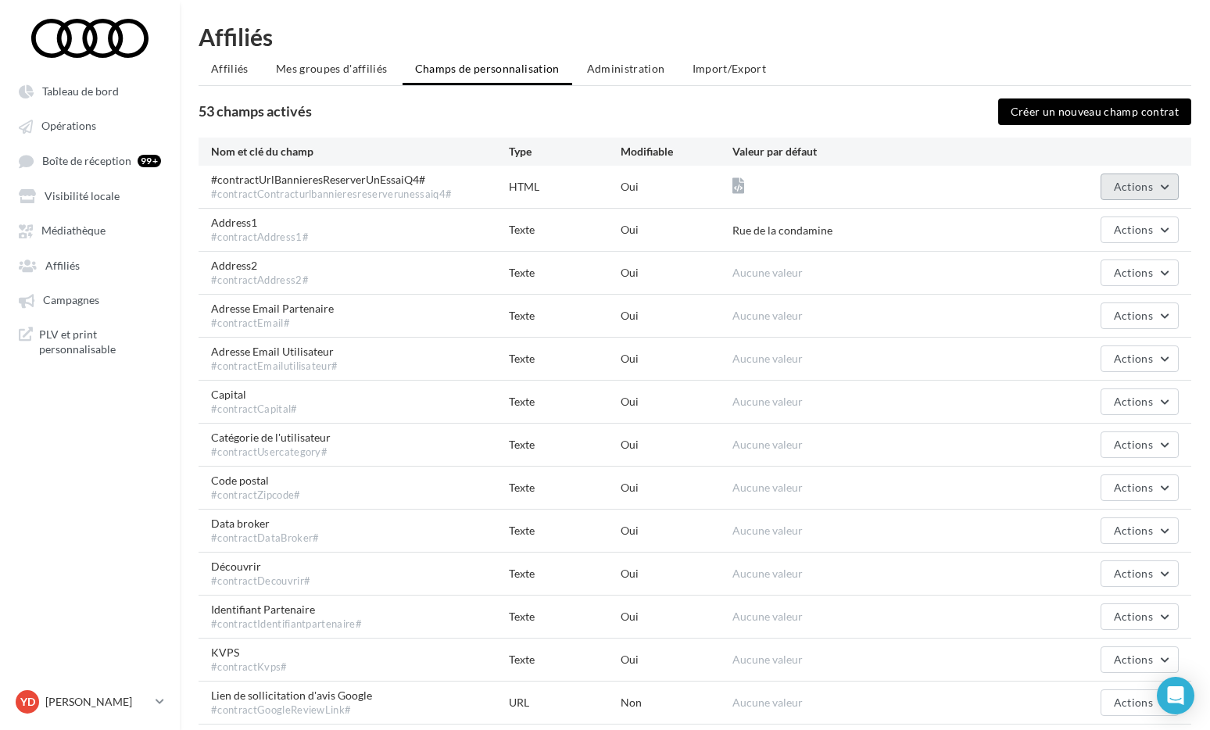
scroll to position [0, 0]
click at [1168, 185] on button "Actions" at bounding box center [1140, 187] width 78 height 27
click at [1113, 215] on button "Editer" at bounding box center [1101, 223] width 156 height 41
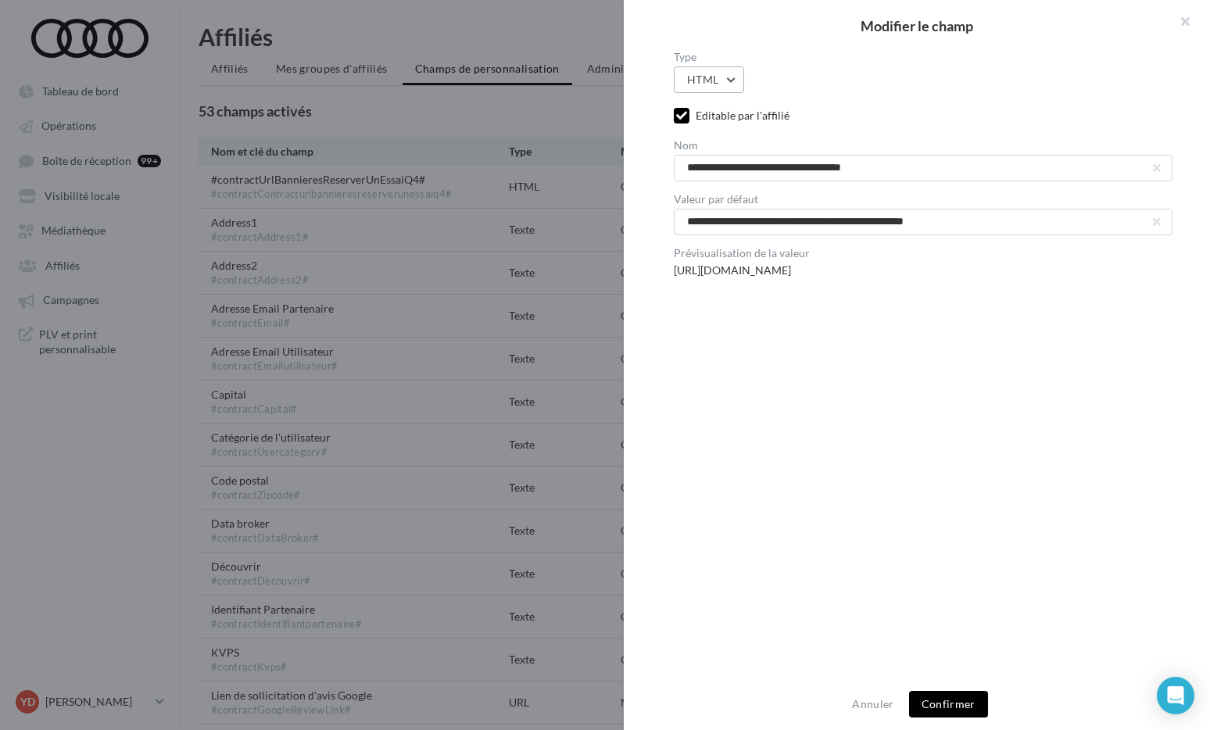
click at [684, 79] on button "HTML" at bounding box center [709, 79] width 70 height 27
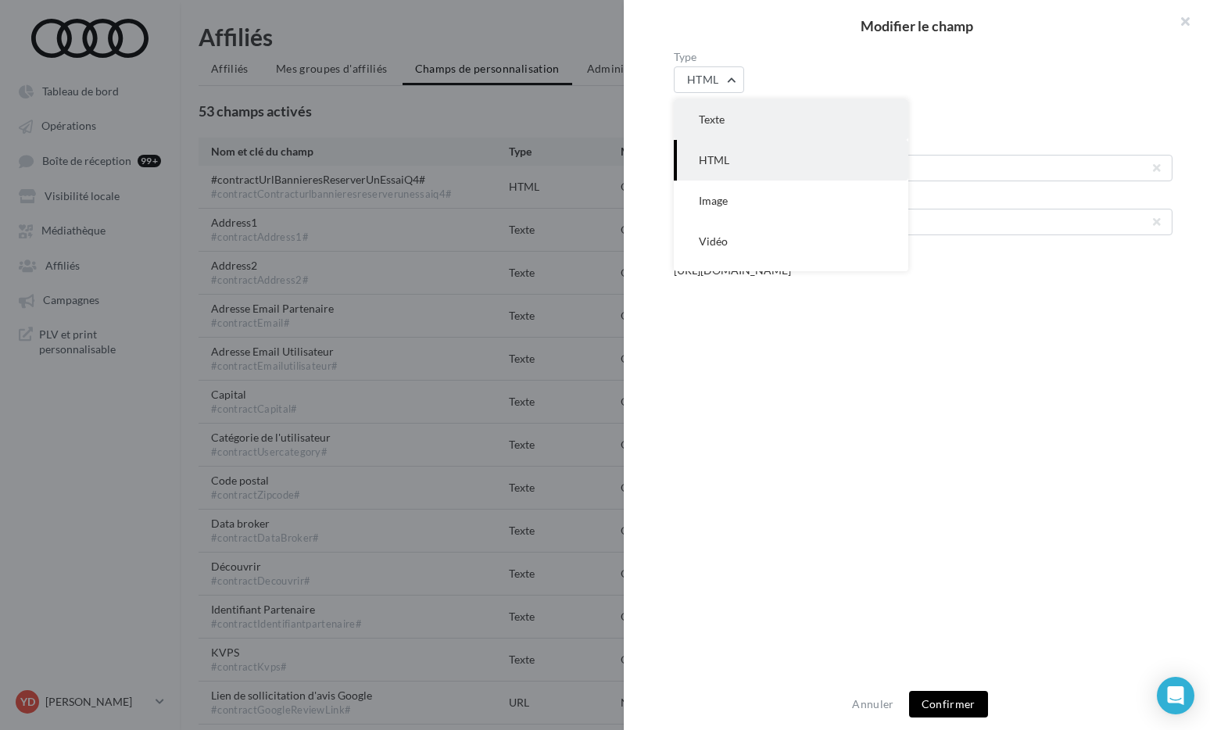
click at [728, 120] on button "Texte" at bounding box center [791, 119] width 235 height 41
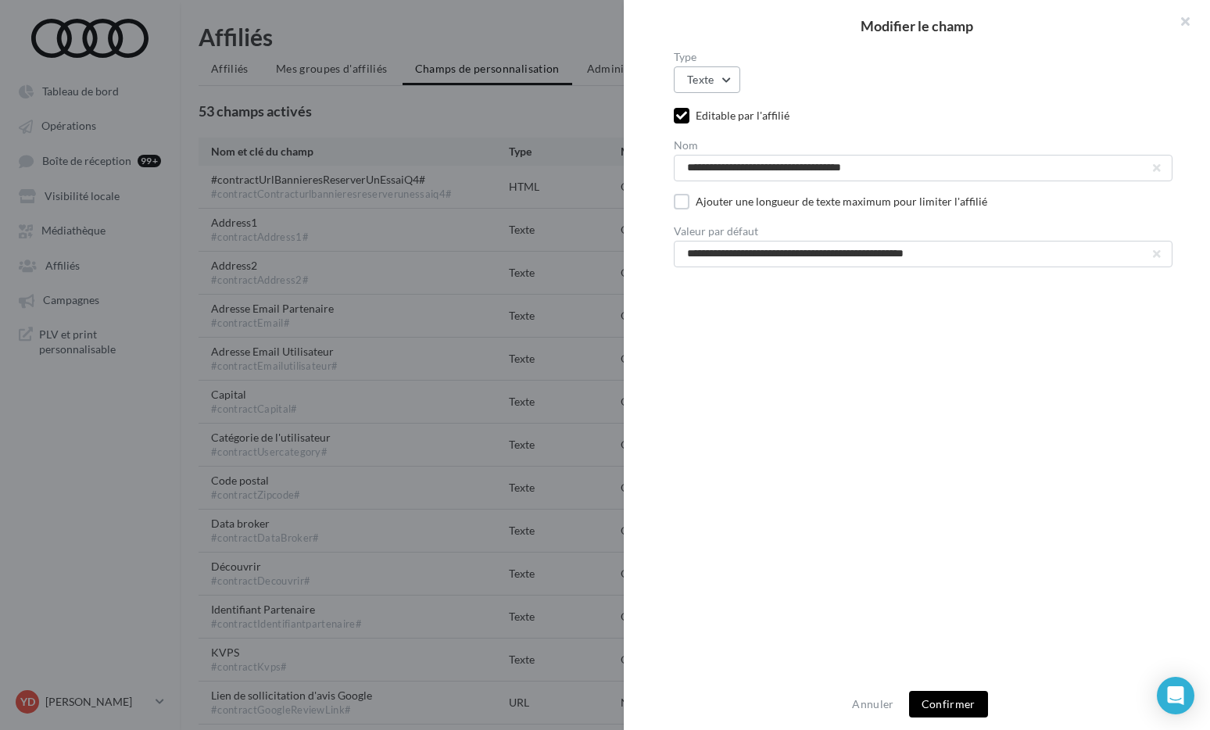
click at [728, 85] on button "Texte" at bounding box center [707, 79] width 66 height 27
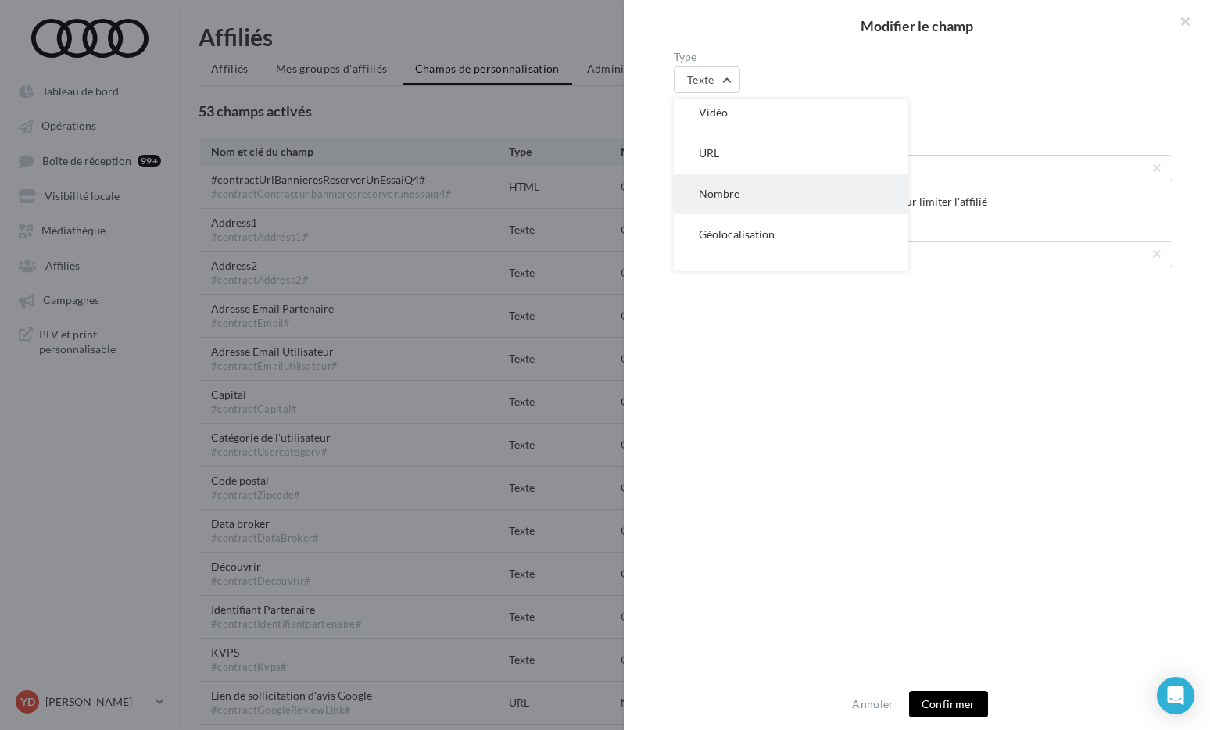
scroll to position [148, 0]
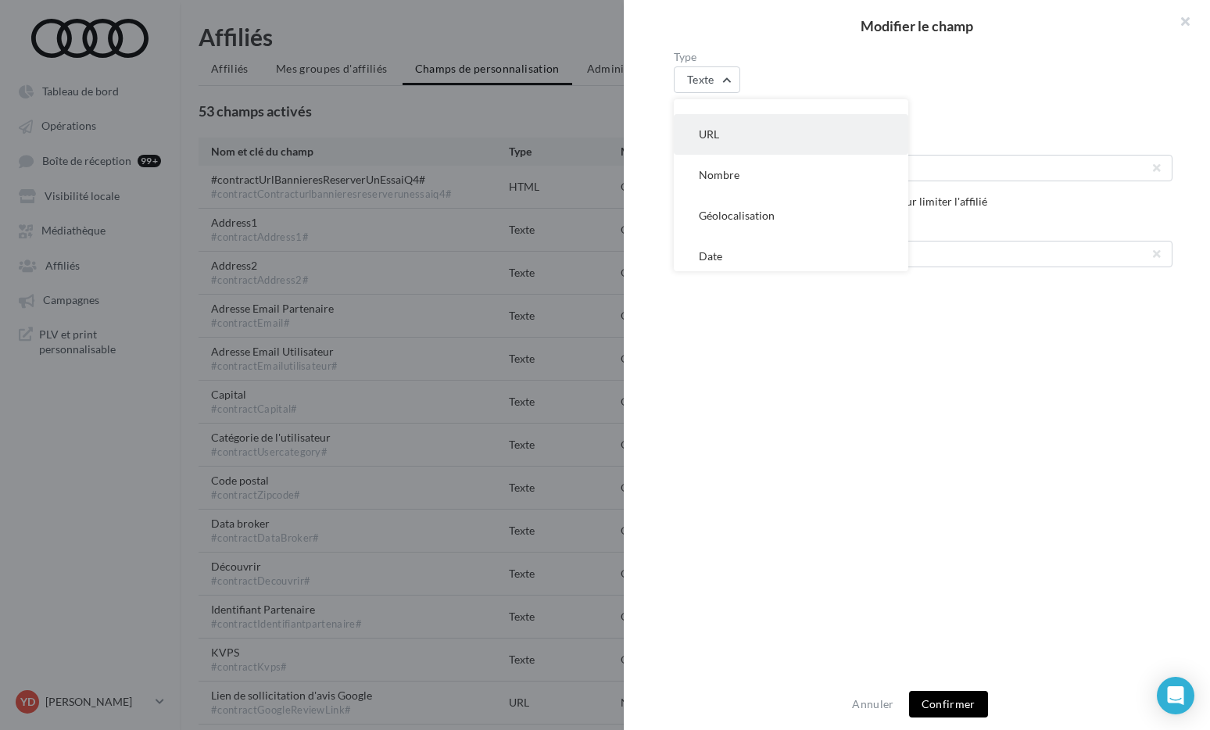
click at [725, 134] on button "URL" at bounding box center [791, 134] width 235 height 41
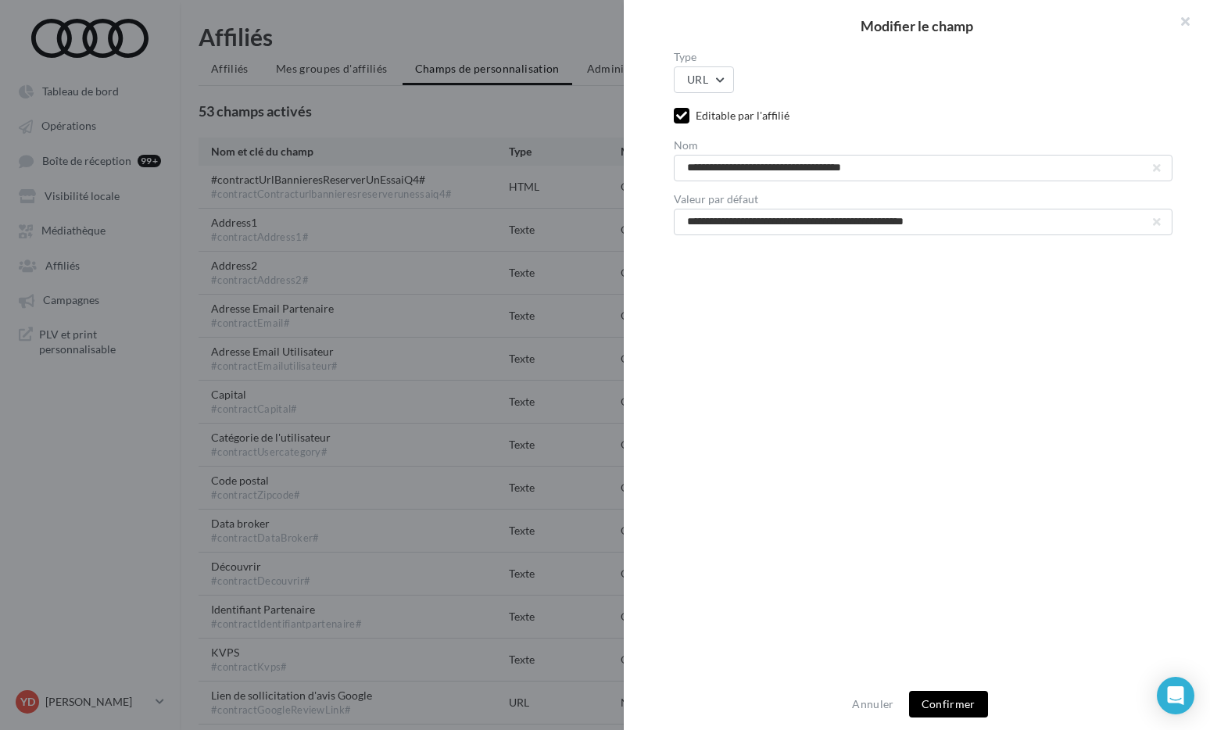
click at [952, 697] on button "Confirmer" at bounding box center [948, 704] width 79 height 27
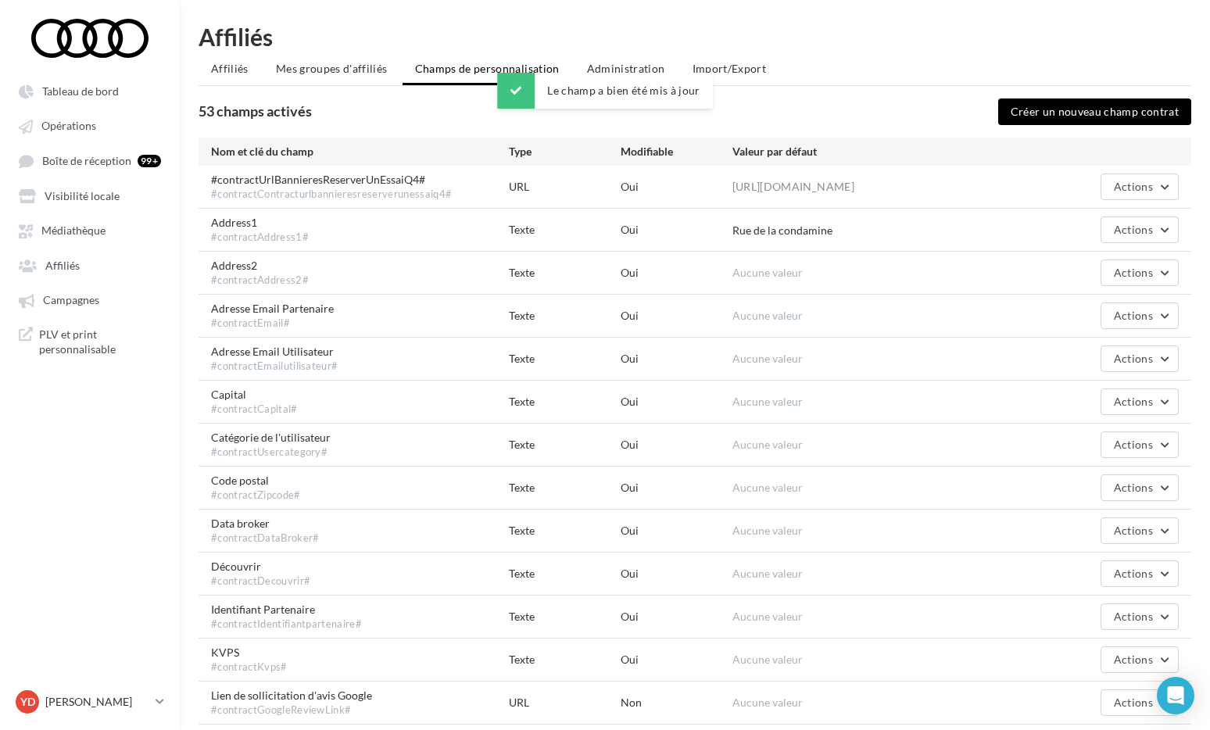
drag, startPoint x: 437, startPoint y: 176, endPoint x: 204, endPoint y: 173, distance: 233.0
click at [204, 173] on div "#contractUrlBannieresReserverUnEssaiQ4# #contractContracturlbannieresreserverun…" at bounding box center [695, 187] width 993 height 42
copy span "#contractUrlBannieresReserverUnEssaiQ4#"
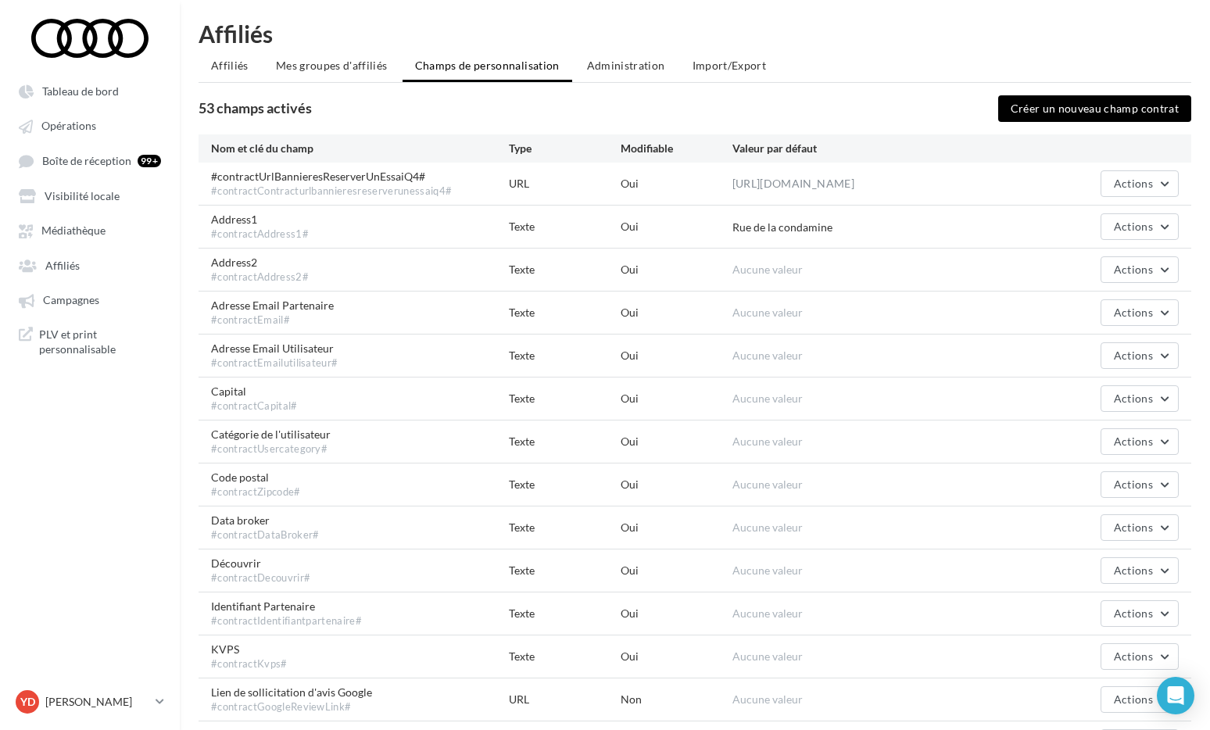
scroll to position [3, 0]
click at [1151, 180] on span "Actions" at bounding box center [1133, 183] width 39 height 13
click at [1131, 207] on button "Editer" at bounding box center [1101, 220] width 156 height 41
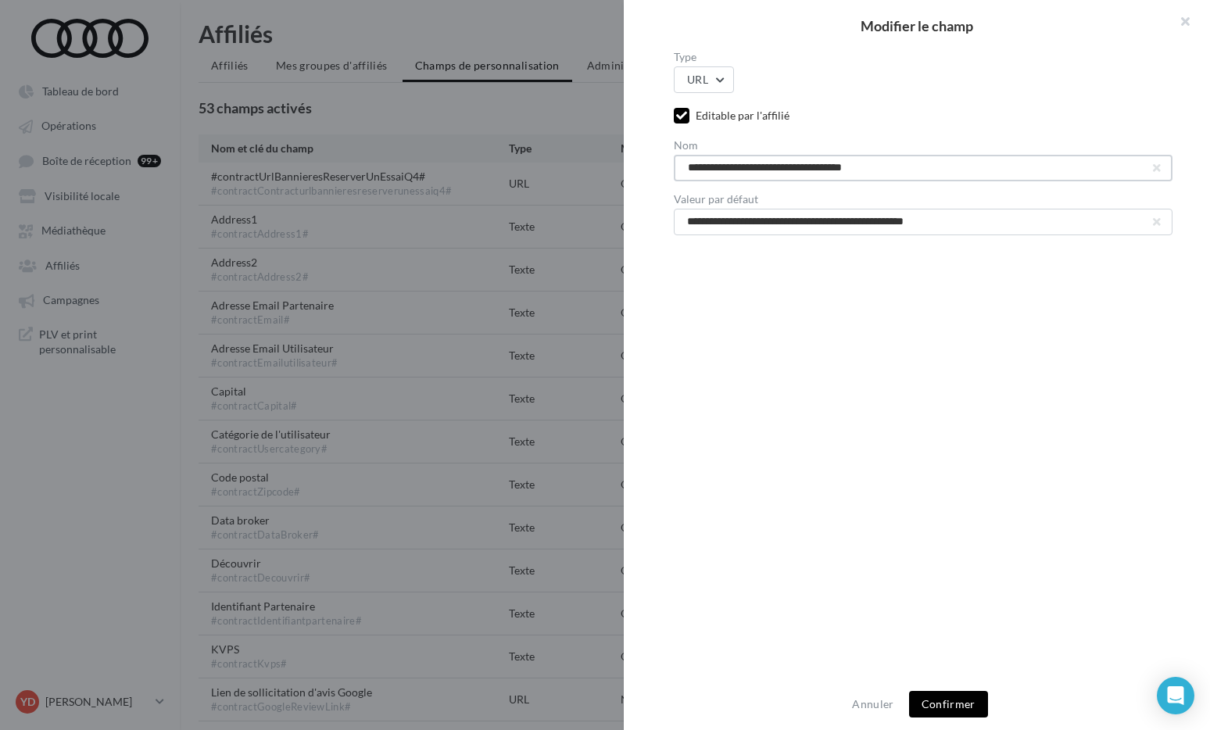
click at [894, 164] on input "**********" at bounding box center [923, 168] width 499 height 27
type input "**********"
drag, startPoint x: 994, startPoint y: 225, endPoint x: 782, endPoint y: 225, distance: 211.9
click at [782, 225] on input "**********" at bounding box center [923, 222] width 499 height 27
click at [977, 230] on input "**********" at bounding box center [923, 222] width 499 height 27
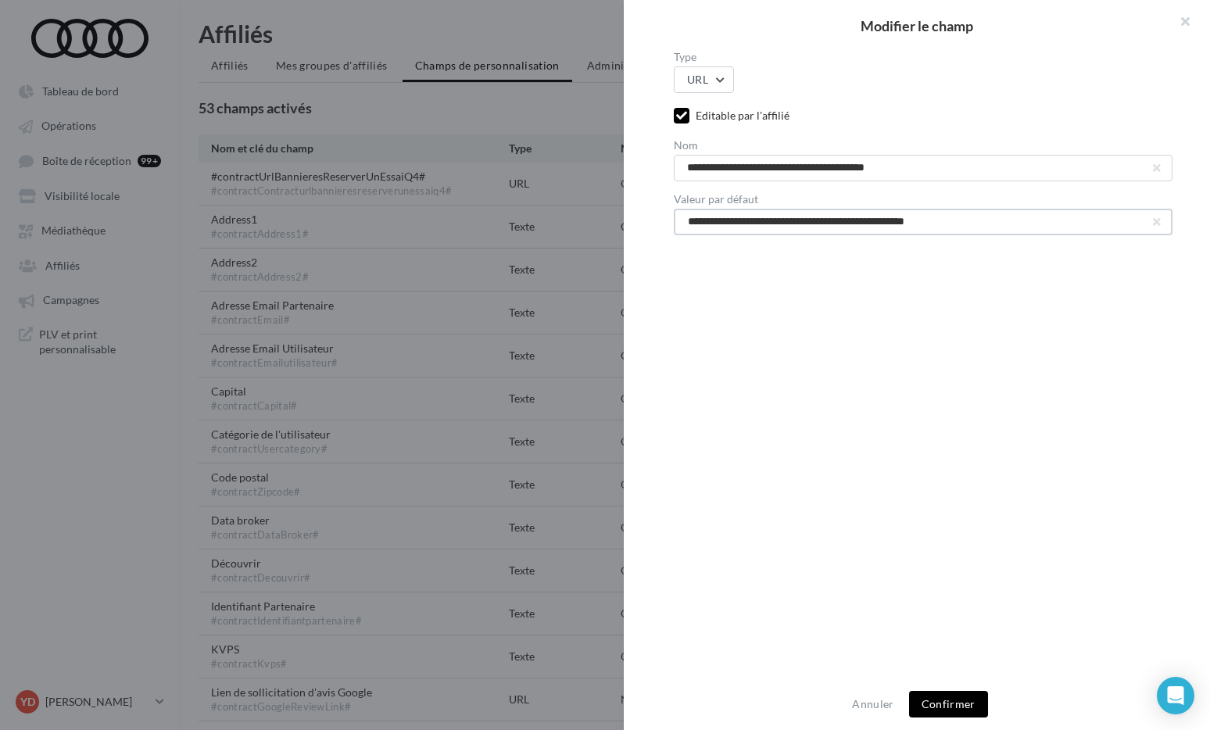
drag, startPoint x: 996, startPoint y: 225, endPoint x: 657, endPoint y: 224, distance: 339.3
click at [657, 224] on div "**********" at bounding box center [923, 366] width 599 height 629
paste input "**********"
type input "**********"
click at [948, 702] on button "Confirmer" at bounding box center [948, 704] width 79 height 27
